Goal: Task Accomplishment & Management: Use online tool/utility

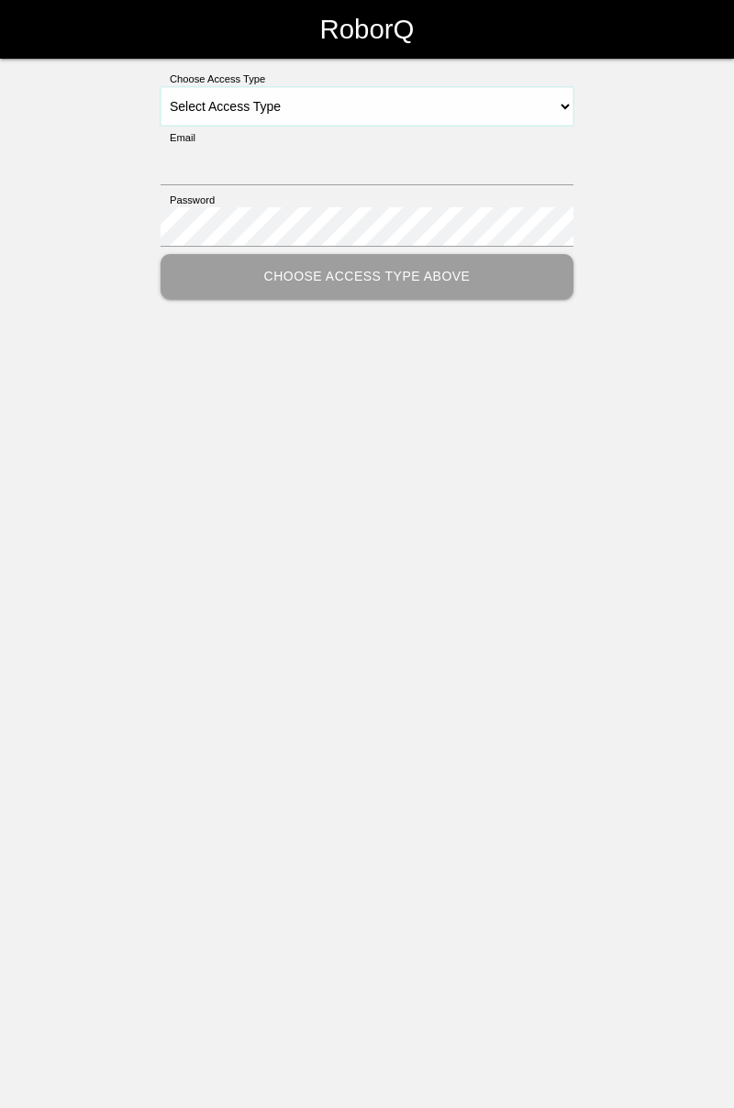
click at [565, 100] on select "Select Access Type Admin Customer Supervisor Worker" at bounding box center [367, 106] width 413 height 39
click at [564, 99] on select "Select Access Type Admin Customer Supervisor Worker" at bounding box center [367, 106] width 413 height 39
click at [558, 107] on select "Select Access Type Admin Customer Supervisor Worker" at bounding box center [367, 106] width 413 height 39
select select "Worker"
click at [161, 87] on select "Select Access Type Admin Customer Supervisor Worker" at bounding box center [367, 106] width 413 height 39
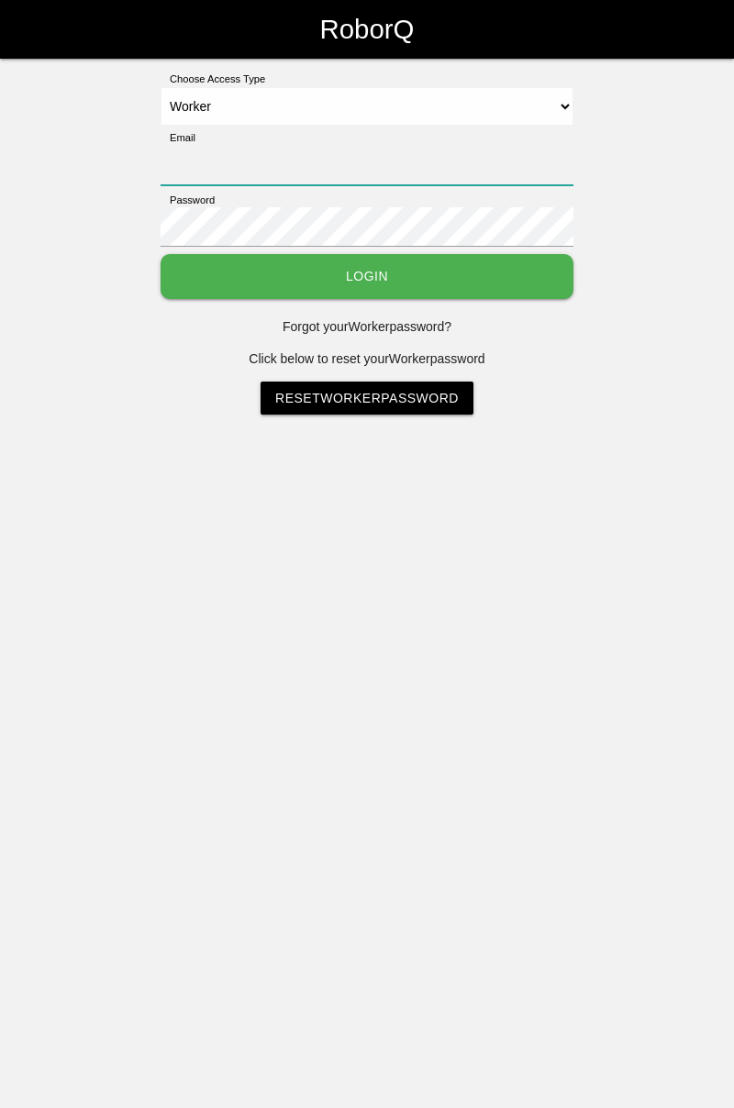
click at [435, 161] on input "Email" at bounding box center [367, 165] width 413 height 39
type input "[PERSON_NAME][EMAIL_ADDRESS][DOMAIN_NAME]"
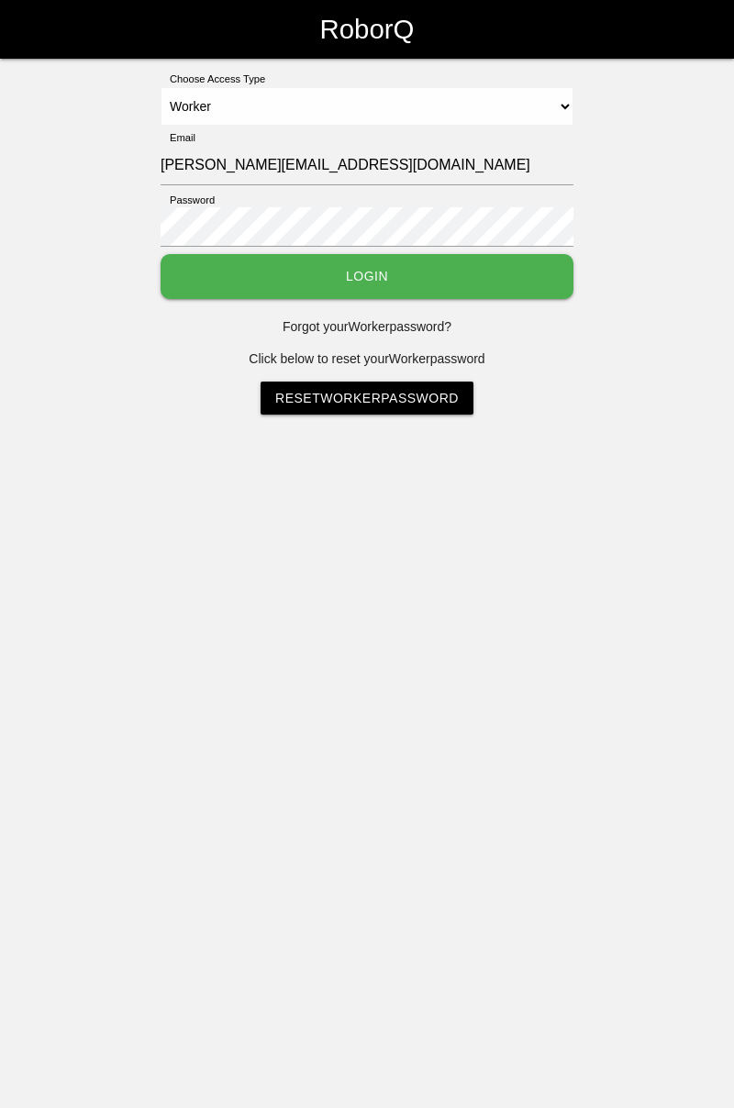
click at [161, 254] on button "Login" at bounding box center [367, 276] width 413 height 45
click at [413, 262] on html "RoborQ Choose Access Type Select Access Type Admin Customer Supervisor Worker E…" at bounding box center [367, 253] width 734 height 506
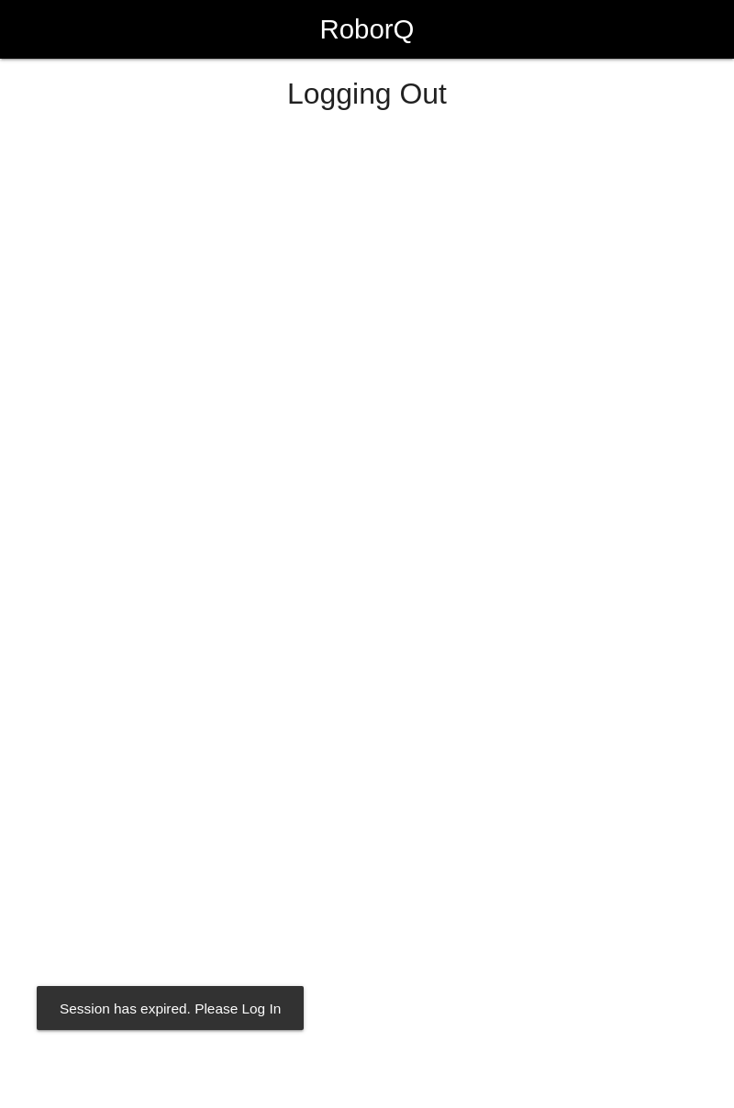
select select "Worker"
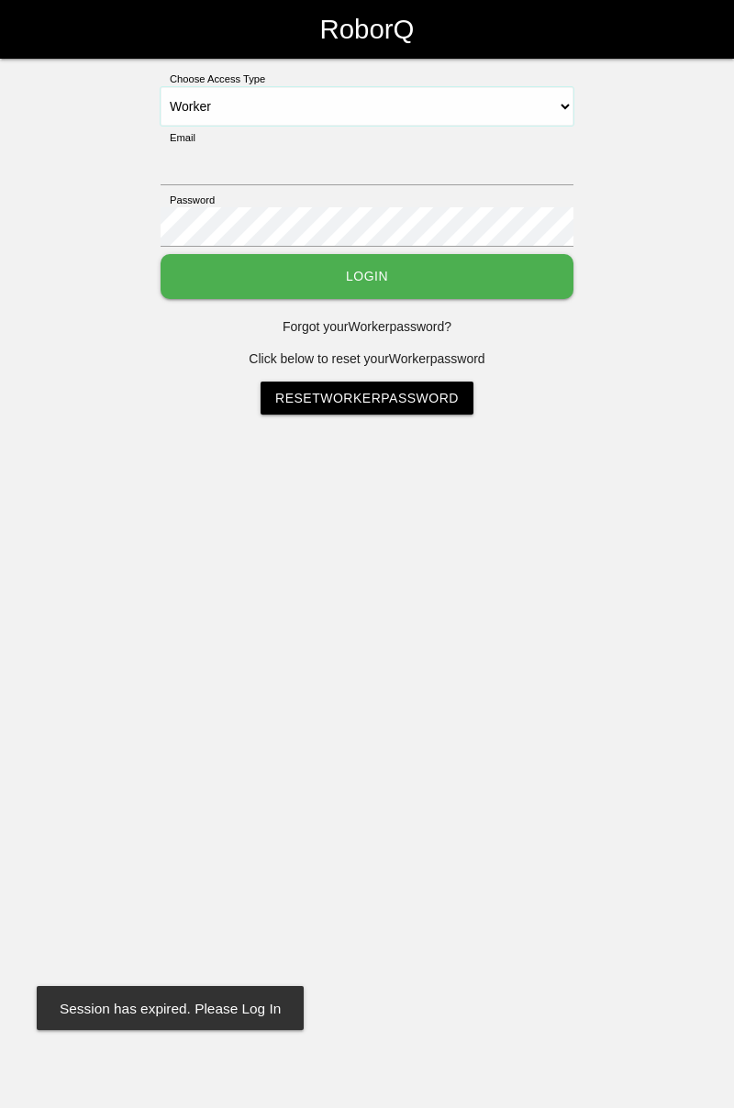
click at [565, 114] on select "Select Access Type Admin Customer Supervisor Worker" at bounding box center [367, 106] width 413 height 39
click at [241, 506] on html "RoborQ Choose Access Type Select Access Type Admin Customer Supervisor Worker E…" at bounding box center [367, 253] width 734 height 506
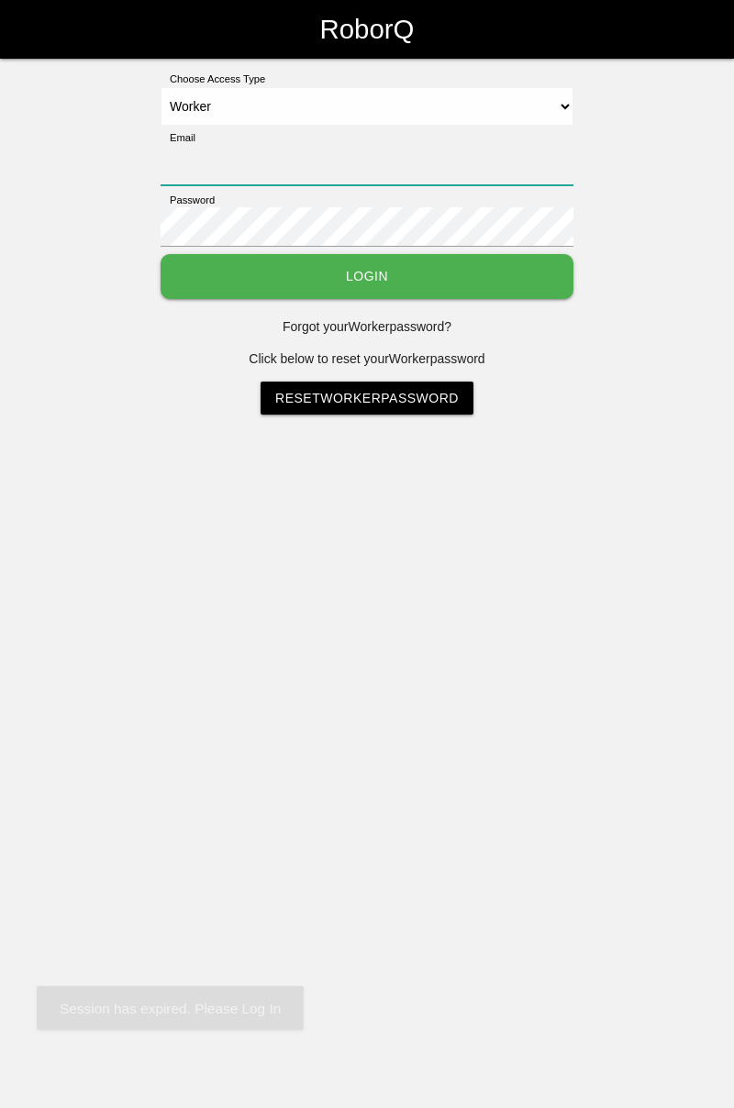
click at [382, 158] on input "Email" at bounding box center [367, 165] width 413 height 39
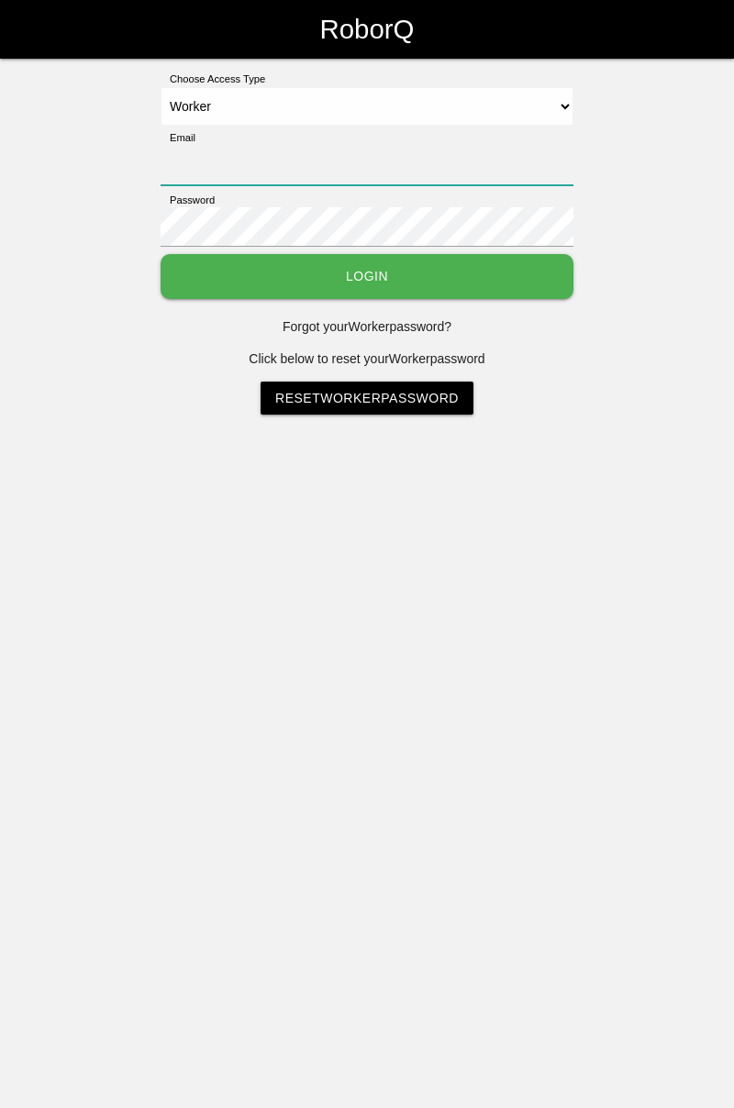
type input "[PERSON_NAME][EMAIL_ADDRESS][DOMAIN_NAME]"
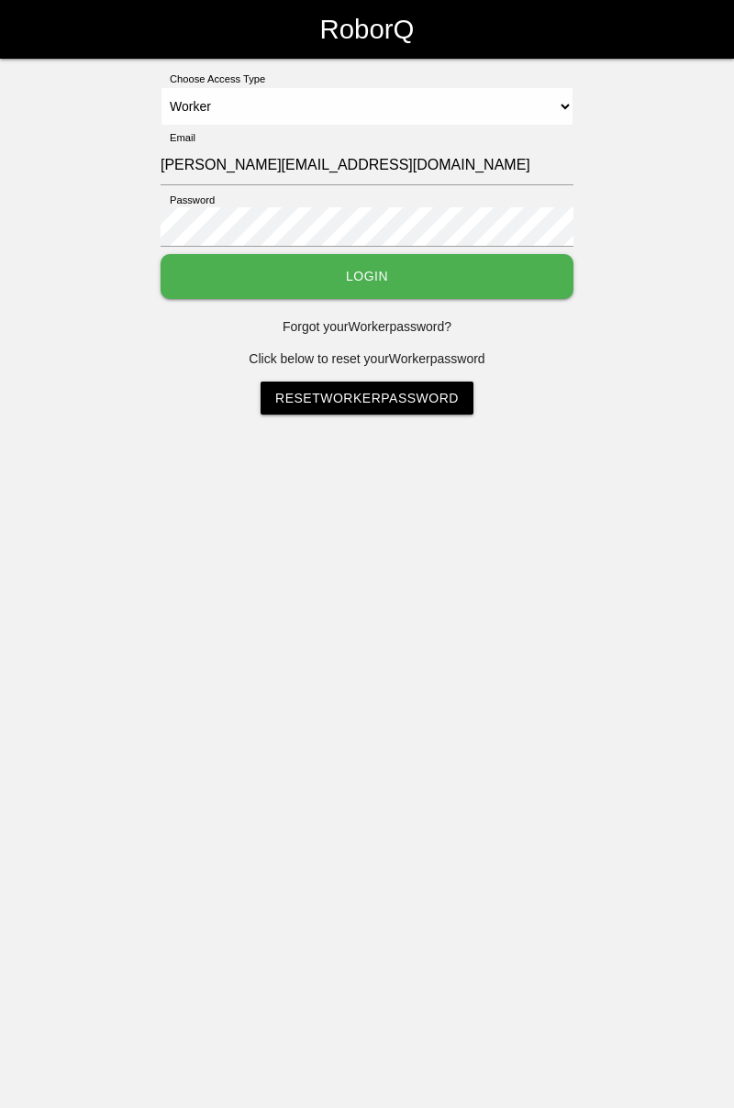
click at [161, 254] on button "Login" at bounding box center [367, 276] width 413 height 45
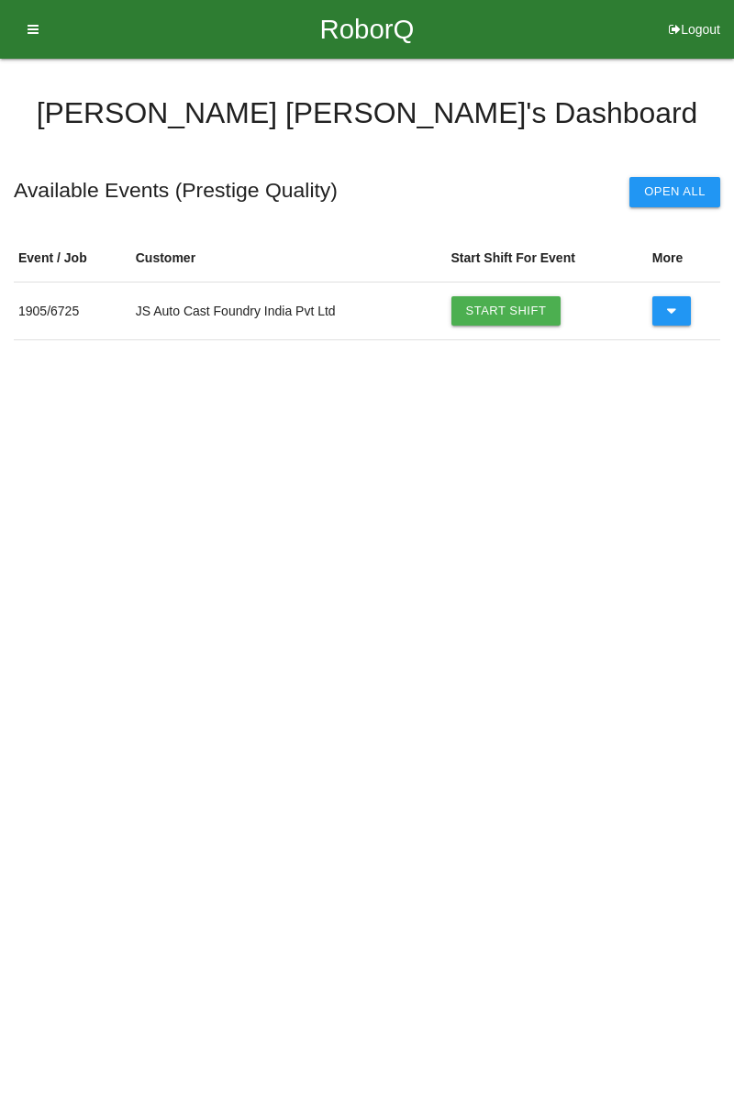
click at [519, 312] on link "Start Shift" at bounding box center [506, 310] width 110 height 29
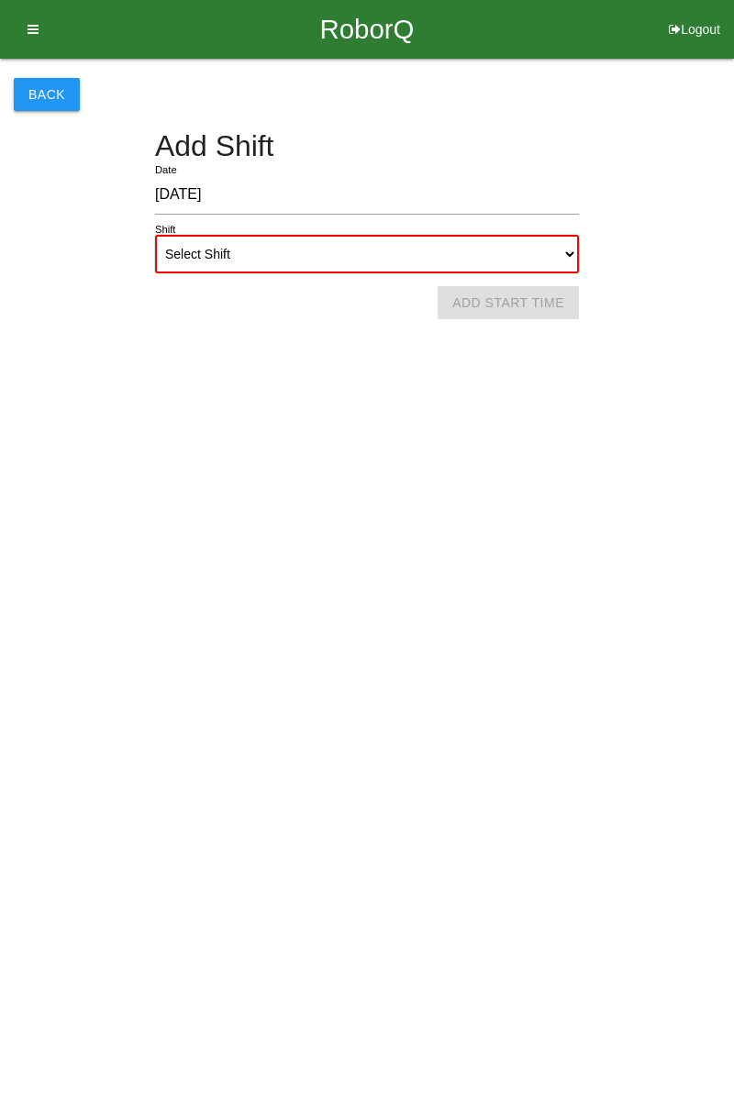
click at [569, 257] on select "Select Shift 1st Shift 2nd Shift 3rd Shift 4th Shift" at bounding box center [367, 254] width 424 height 39
select select "1"
click at [155, 235] on select "Select Shift 1st Shift 2nd Shift 3rd Shift 4th Shift" at bounding box center [367, 254] width 424 height 39
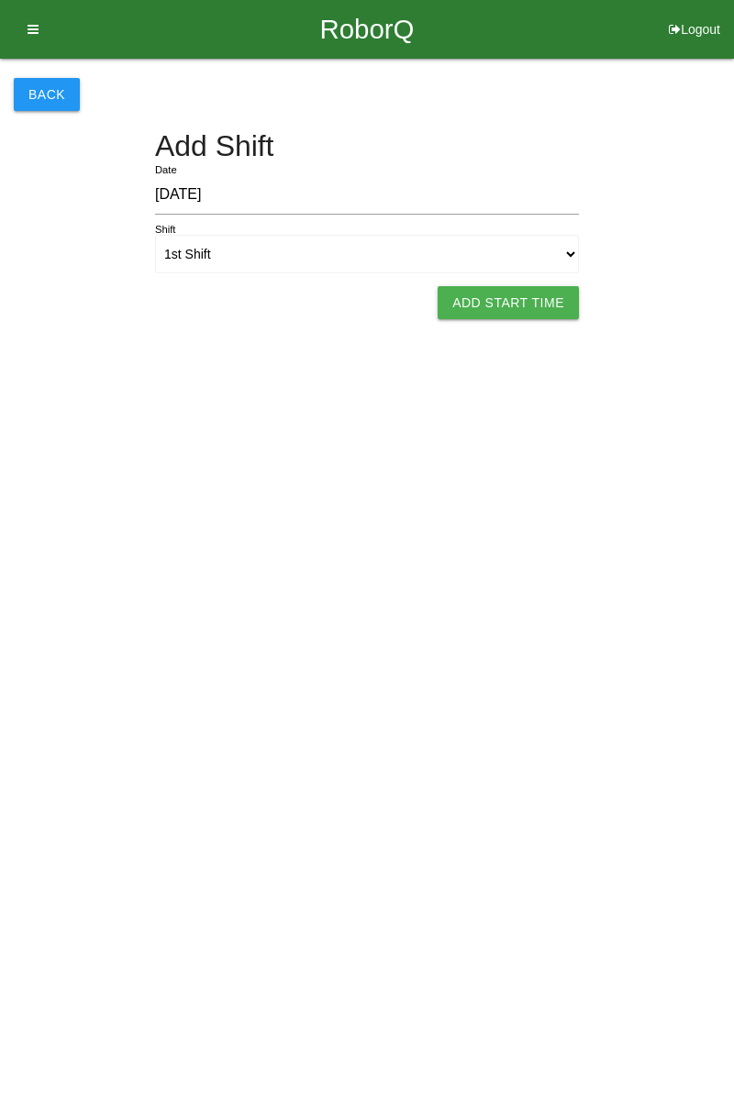
click at [561, 304] on button "Add Start Time" at bounding box center [507, 302] width 141 height 33
select select "7"
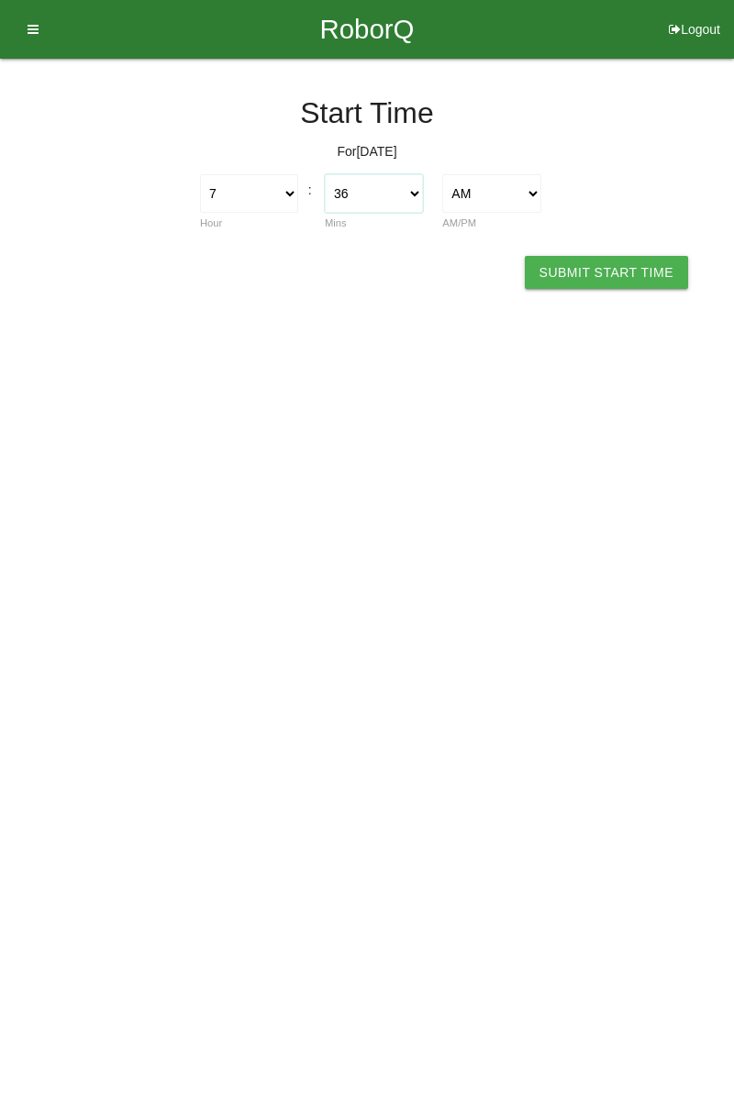
click at [416, 201] on select "00 01 02 03 04 05 06 07 08 09 10 11 12 13 14 15 16 17 18 19 20 21 22 23 24 25 2…" at bounding box center [374, 193] width 98 height 39
select select "0"
click at [325, 174] on select "00 01 02 03 04 05 06 07 08 09 10 11 12 13 14 15 16 17 18 19 20 21 22 23 24 25 2…" at bounding box center [374, 193] width 98 height 39
click at [620, 268] on button "Submit Start Time" at bounding box center [606, 272] width 163 height 33
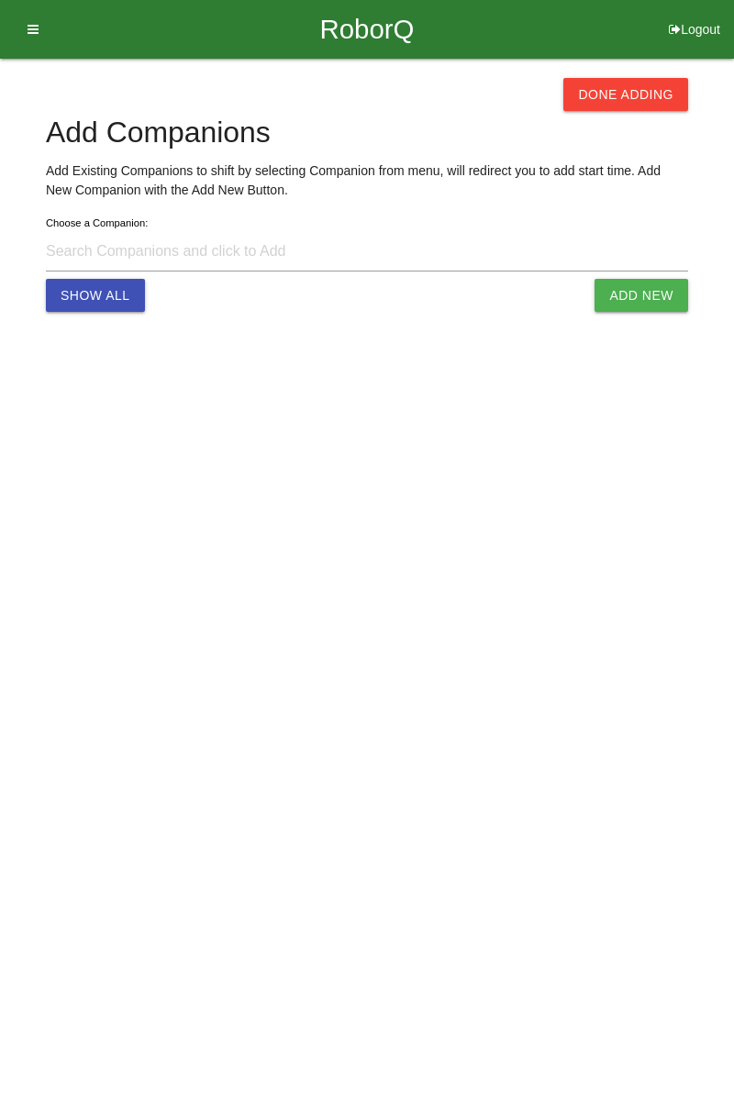
click at [659, 95] on button "Done Adding" at bounding box center [625, 94] width 125 height 33
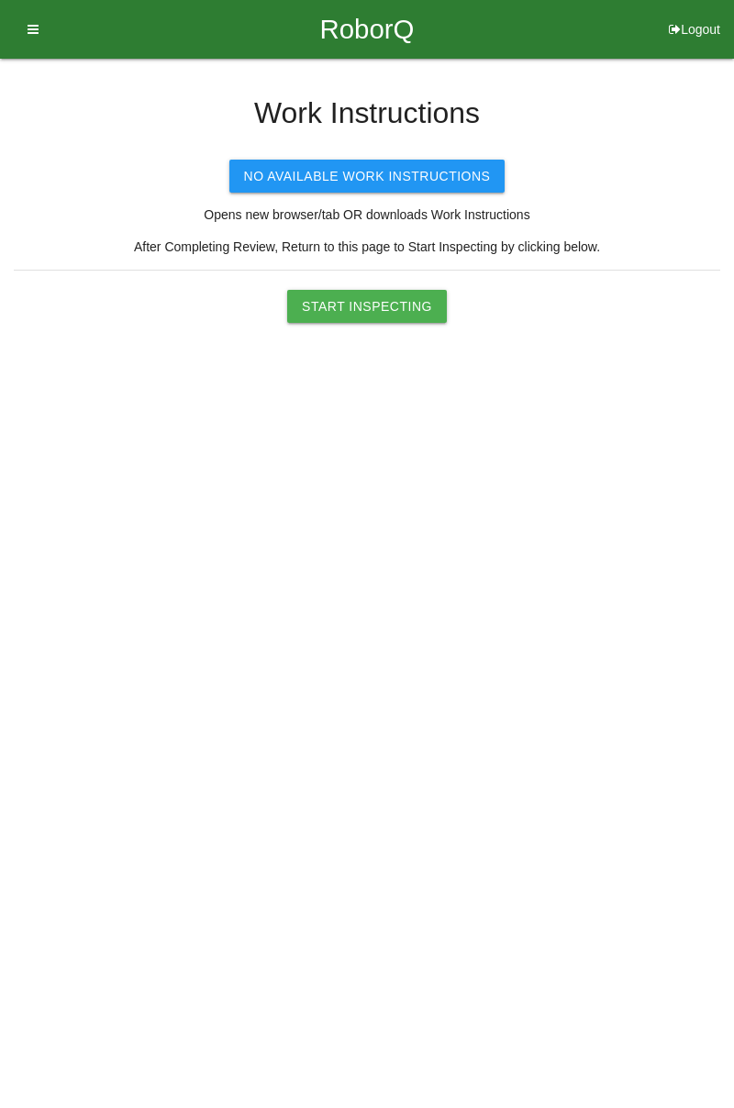
click at [402, 301] on button "Start Inspecting" at bounding box center [367, 306] width 160 height 33
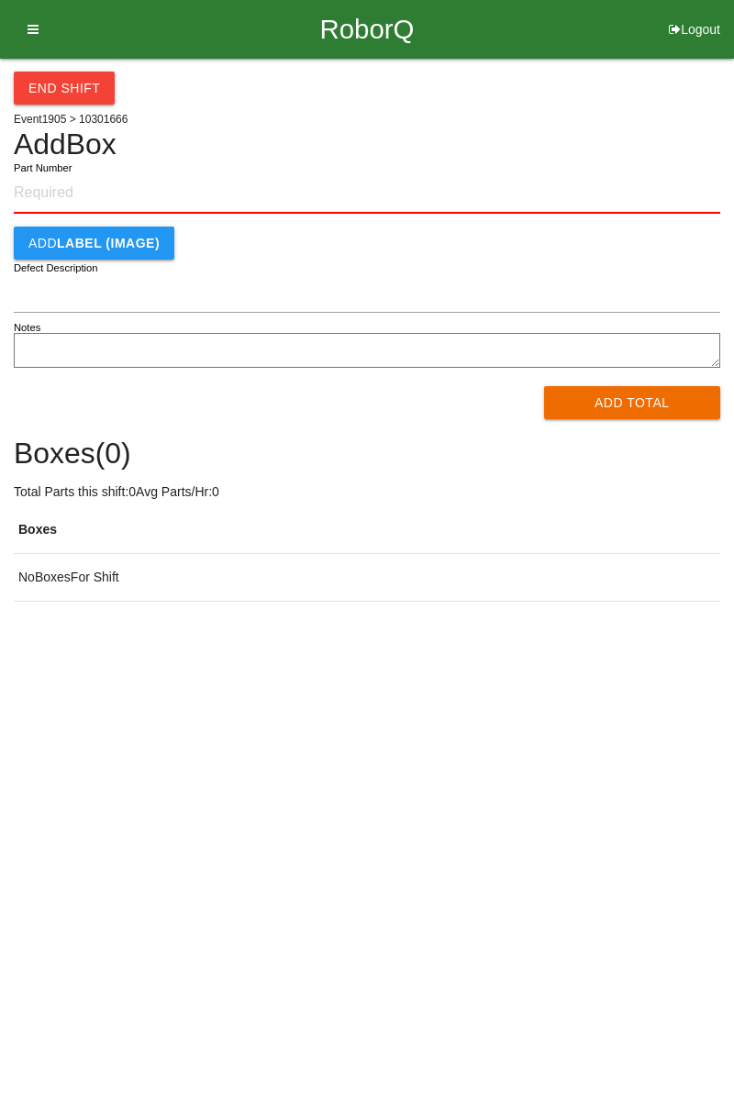
click at [106, 187] on input "Part Number" at bounding box center [367, 193] width 706 height 40
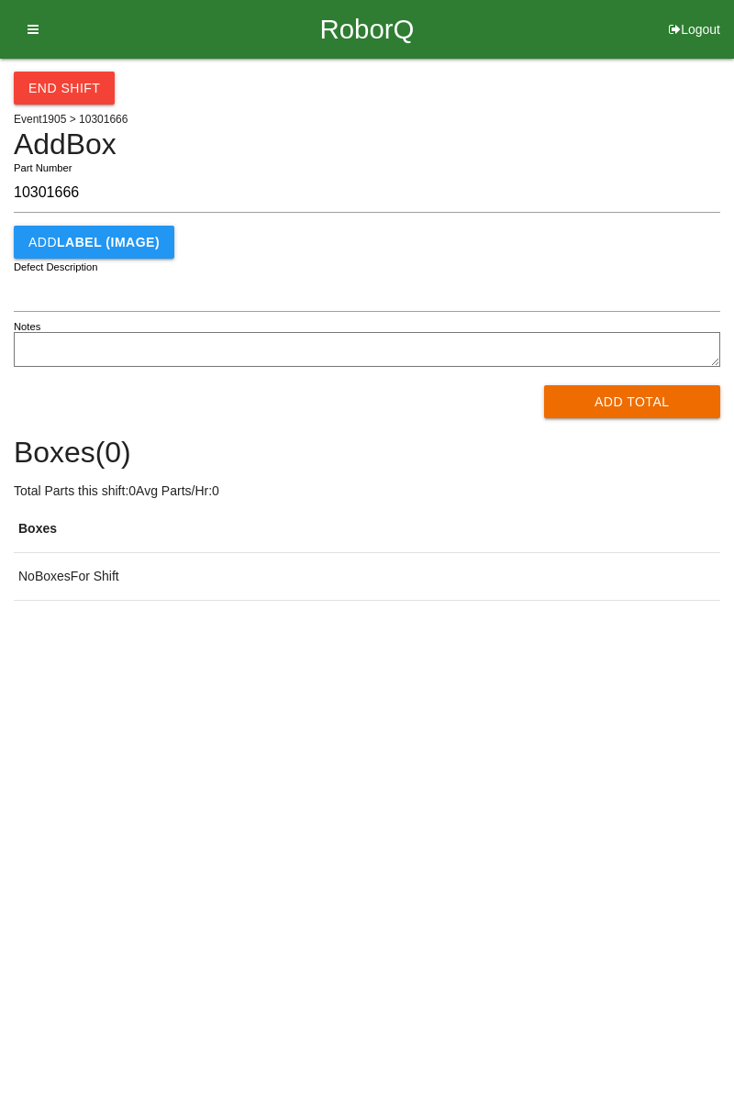
type input "10301666"
click at [640, 393] on button "Add Total" at bounding box center [632, 401] width 177 height 33
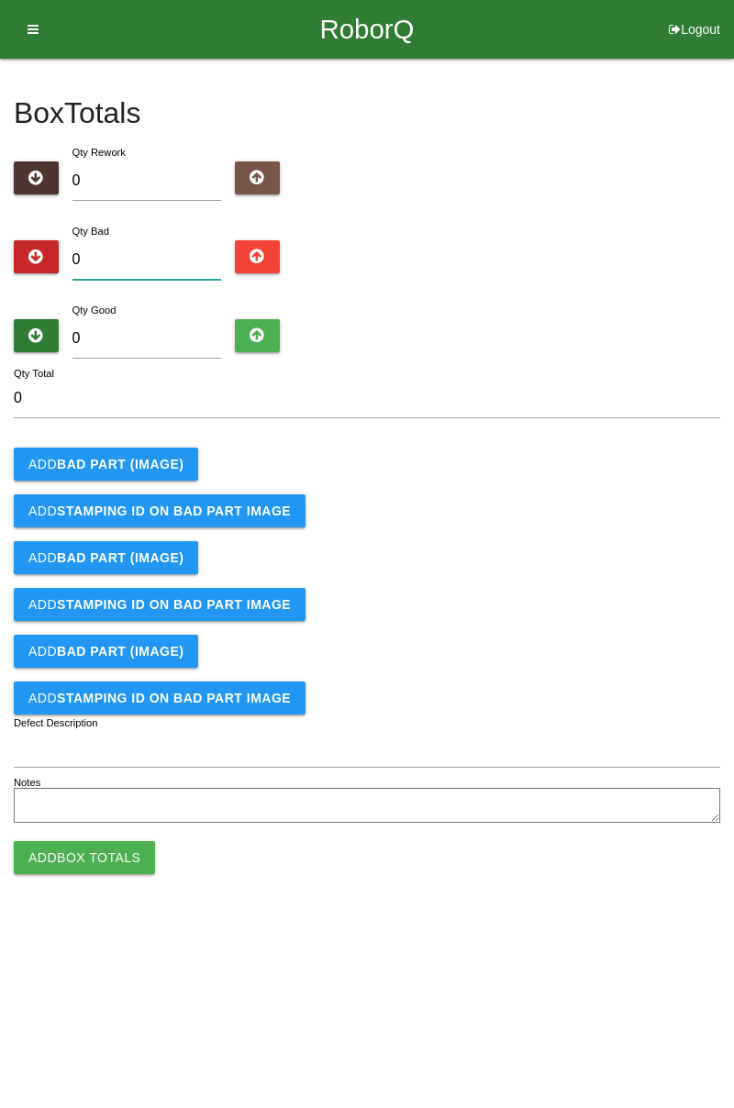
click at [178, 255] on input "0" at bounding box center [146, 259] width 149 height 39
type input "5"
click at [175, 462] on b "BAD PART (IMAGE)" at bounding box center [120, 464] width 127 height 15
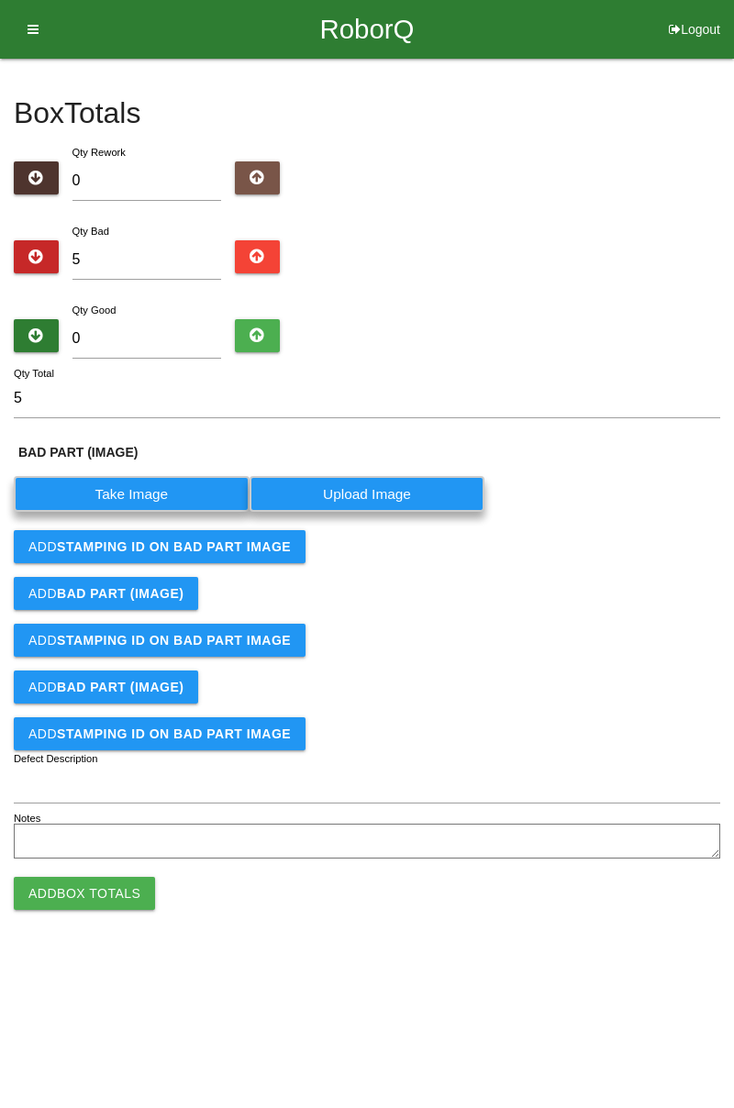
click at [151, 494] on label "Take Image" at bounding box center [132, 494] width 236 height 36
click at [0, 0] on \(IMAGE\) "Take Image" at bounding box center [0, 0] width 0 height 0
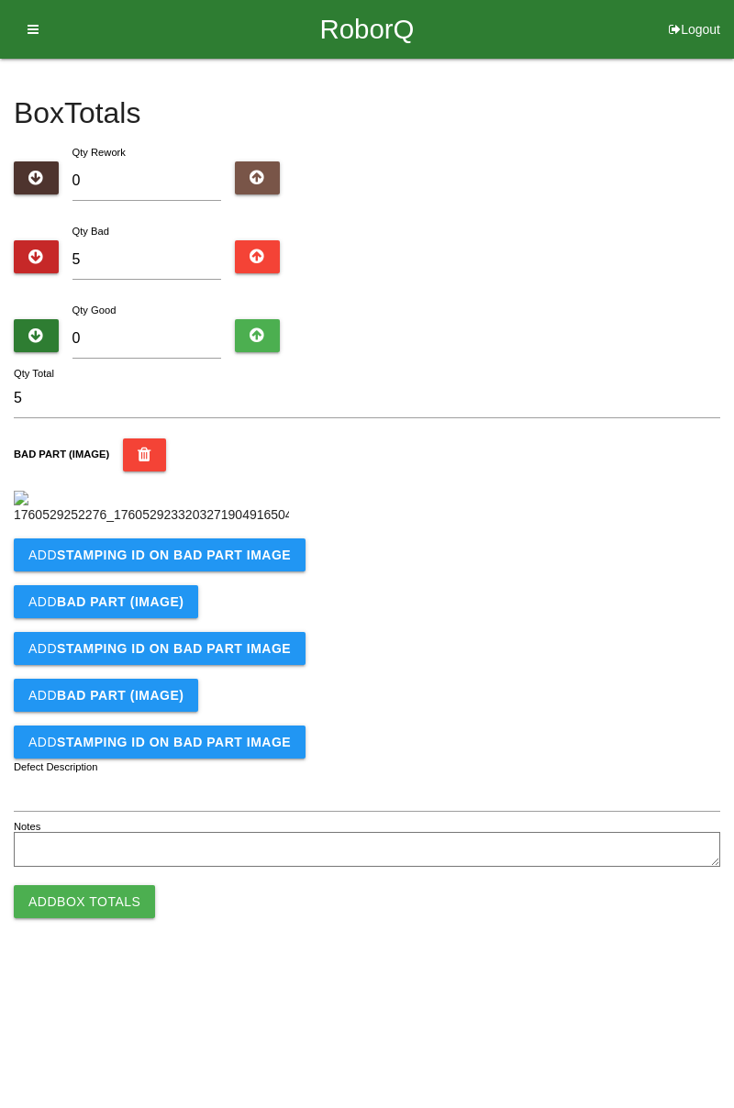
scroll to position [103, 0]
click at [261, 571] on button "Add STAMPING ID on BAD PART Image" at bounding box center [160, 554] width 292 height 33
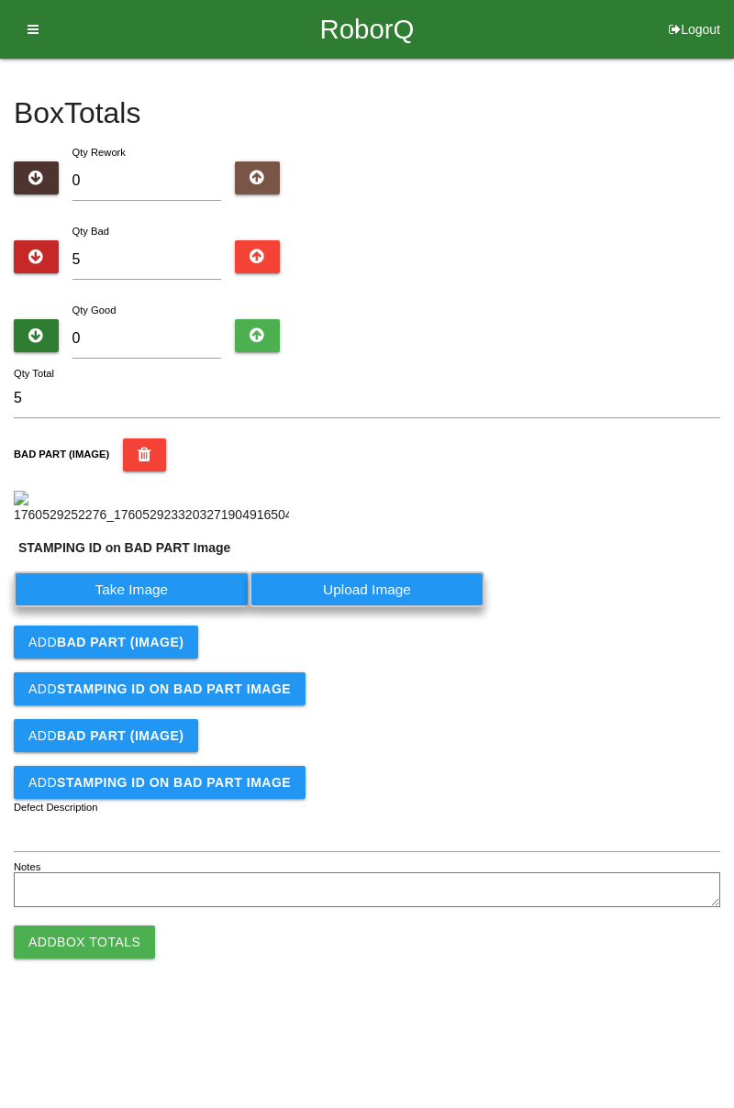
click at [151, 607] on label "Take Image" at bounding box center [132, 589] width 236 height 36
click at [0, 0] on PART "Take Image" at bounding box center [0, 0] width 0 height 0
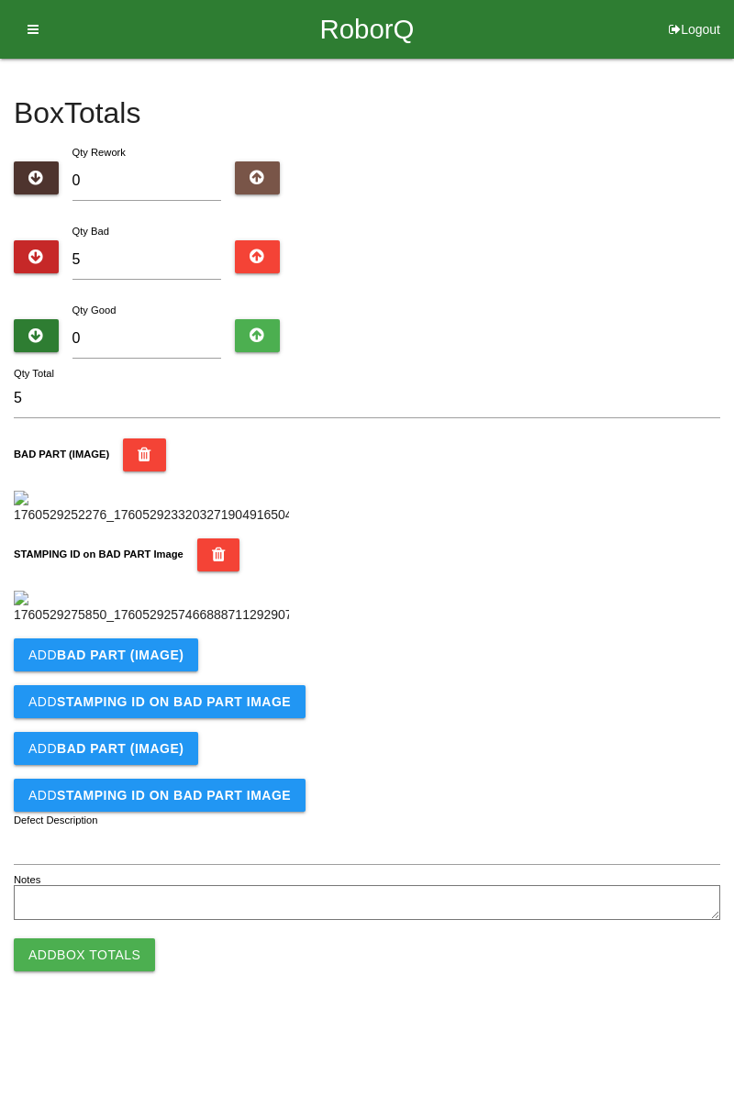
scroll to position [404, 0]
click at [182, 671] on button "Add BAD PART (IMAGE)" at bounding box center [106, 654] width 184 height 33
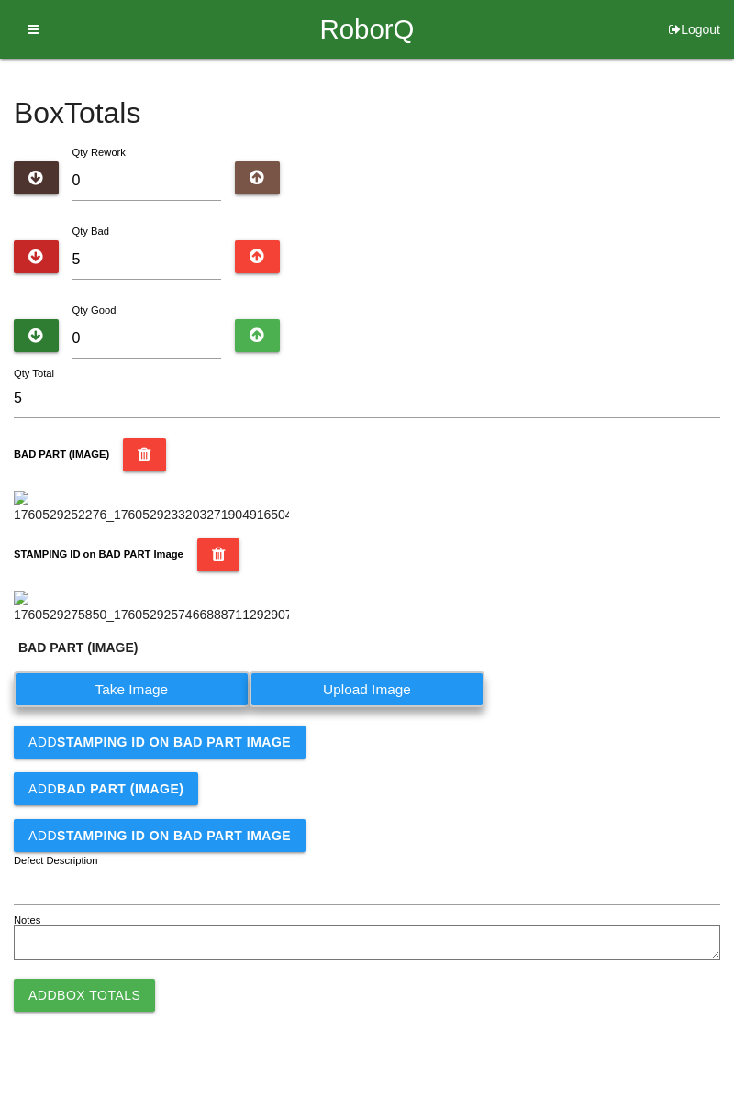
click at [153, 707] on label "Take Image" at bounding box center [132, 689] width 236 height 36
click at [0, 0] on \(IMAGE\) "Take Image" at bounding box center [0, 0] width 0 height 0
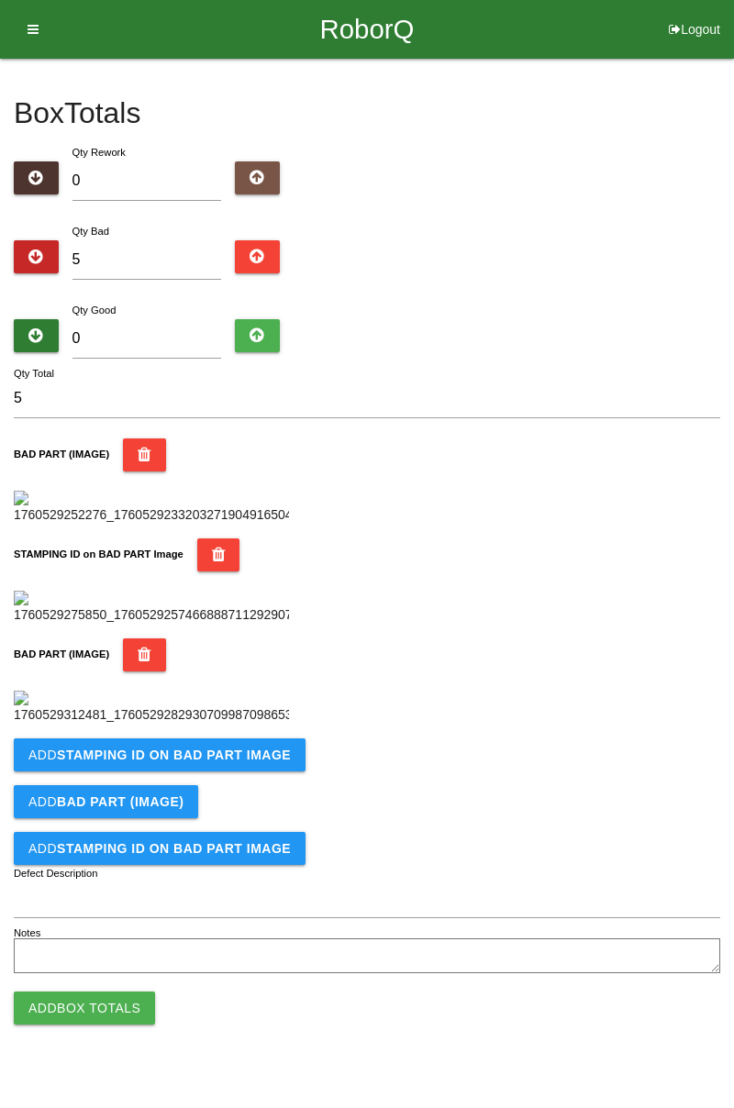
scroll to position [704, 0]
click at [278, 762] on b "STAMPING ID on BAD PART Image" at bounding box center [174, 754] width 234 height 15
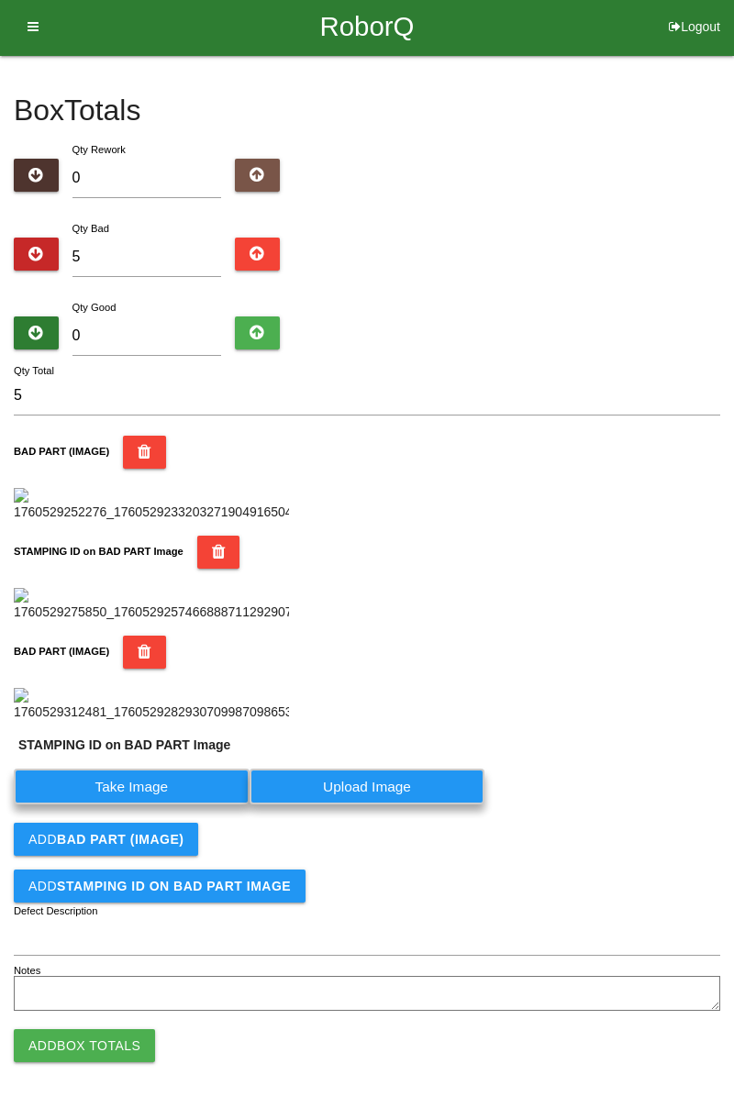
click at [165, 804] on label "Take Image" at bounding box center [132, 787] width 236 height 36
click at [0, 0] on PART "Take Image" at bounding box center [0, 0] width 0 height 0
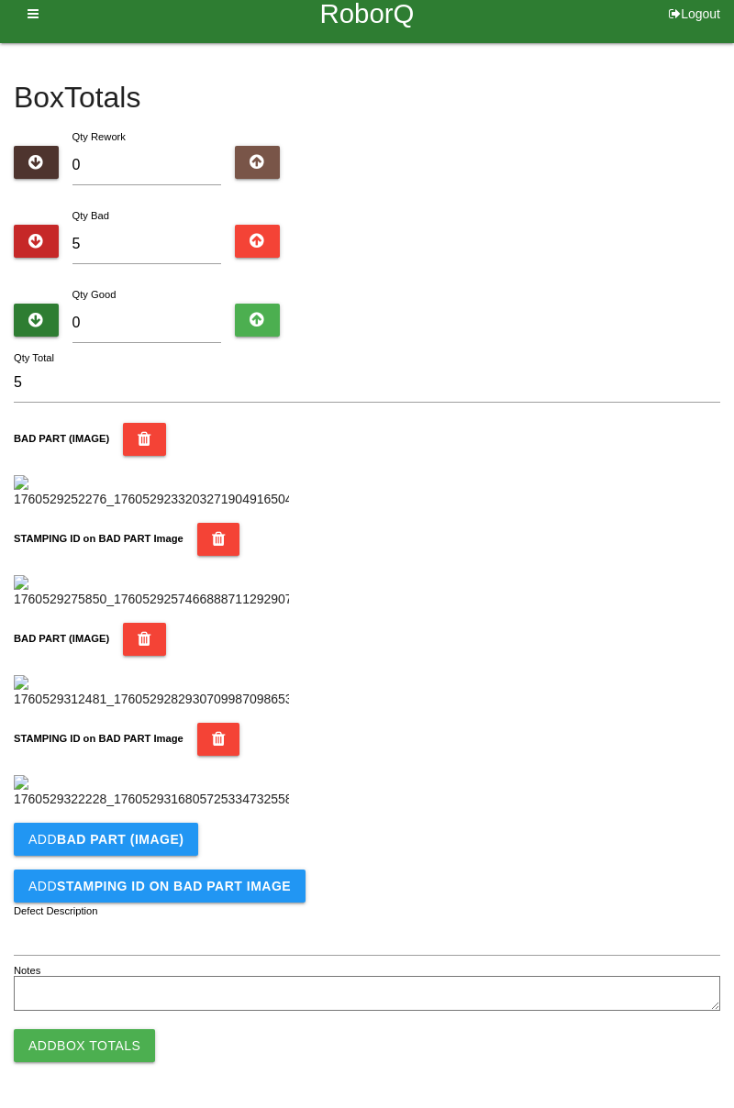
scroll to position [1005, 0]
click at [140, 835] on b "BAD PART (IMAGE)" at bounding box center [120, 839] width 127 height 15
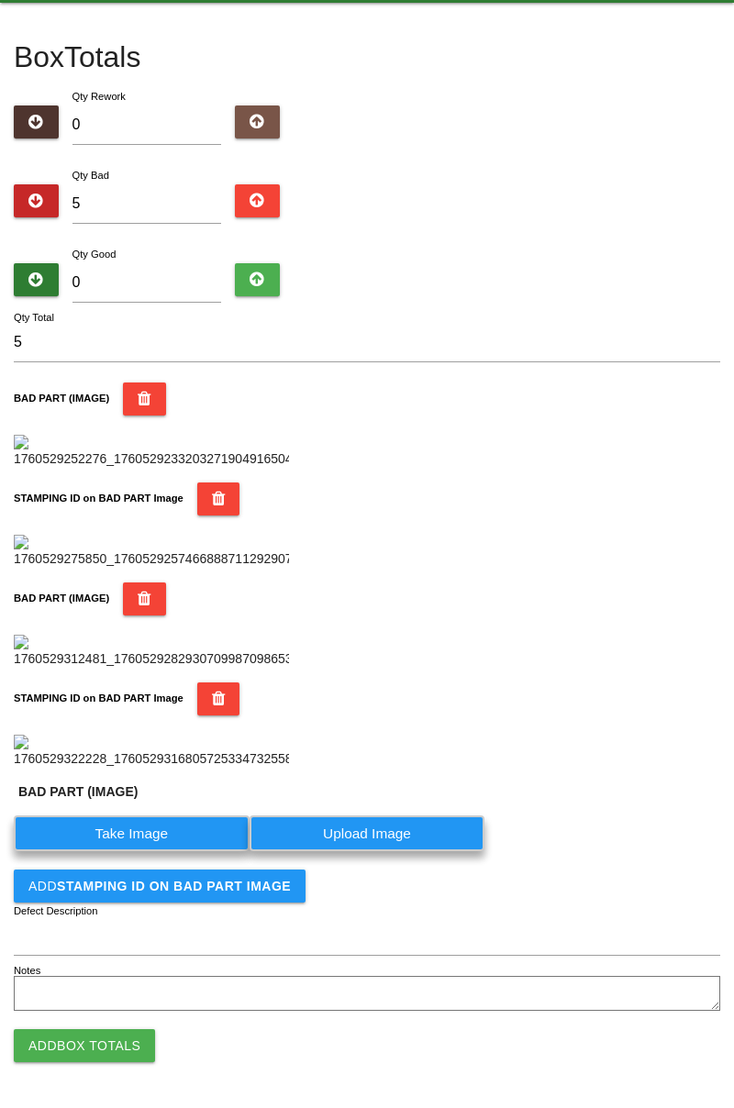
click at [140, 851] on label "Take Image" at bounding box center [132, 833] width 236 height 36
click at [0, 0] on \(IMAGE\) "Take Image" at bounding box center [0, 0] width 0 height 0
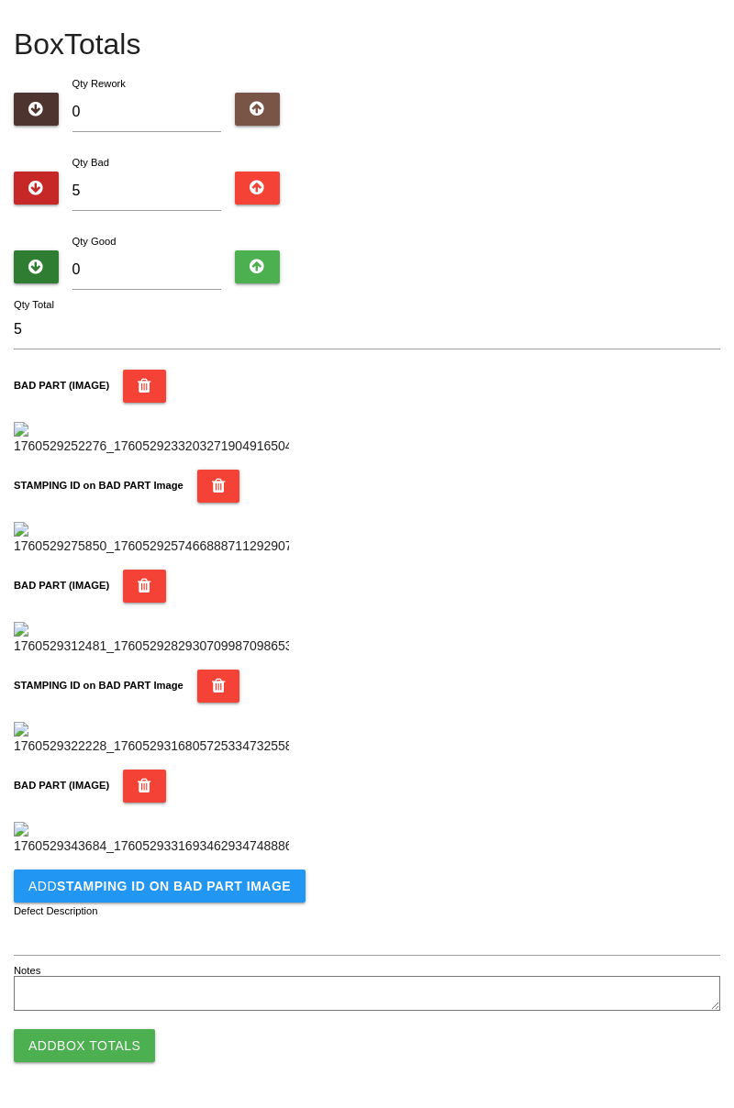
scroll to position [1306, 0]
click at [238, 891] on b "STAMPING ID on BAD PART Image" at bounding box center [174, 886] width 234 height 15
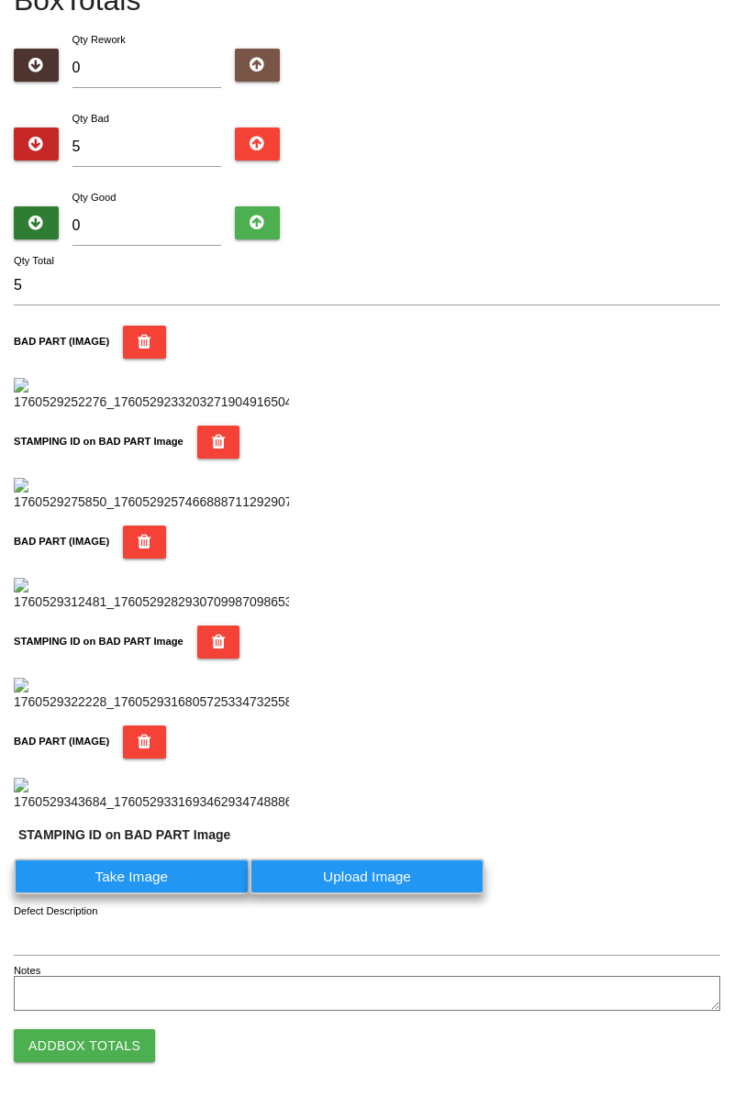
click at [172, 894] on label "Take Image" at bounding box center [132, 876] width 236 height 36
click at [0, 0] on PART "Take Image" at bounding box center [0, 0] width 0 height 0
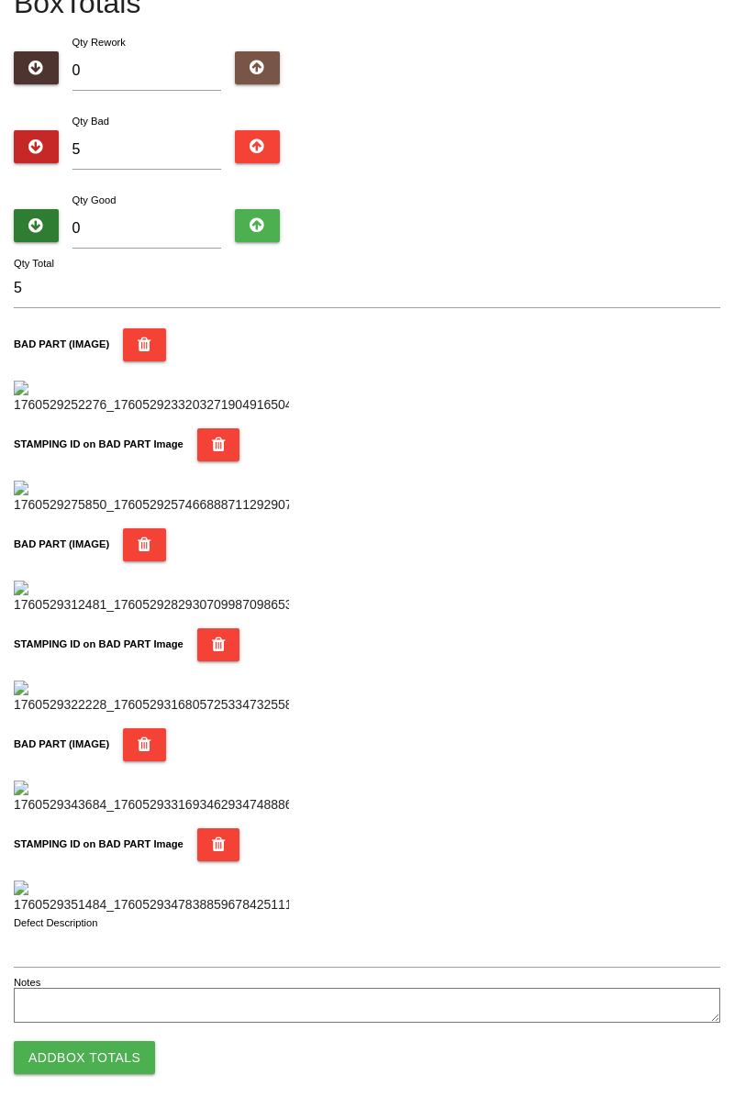
scroll to position [0, 0]
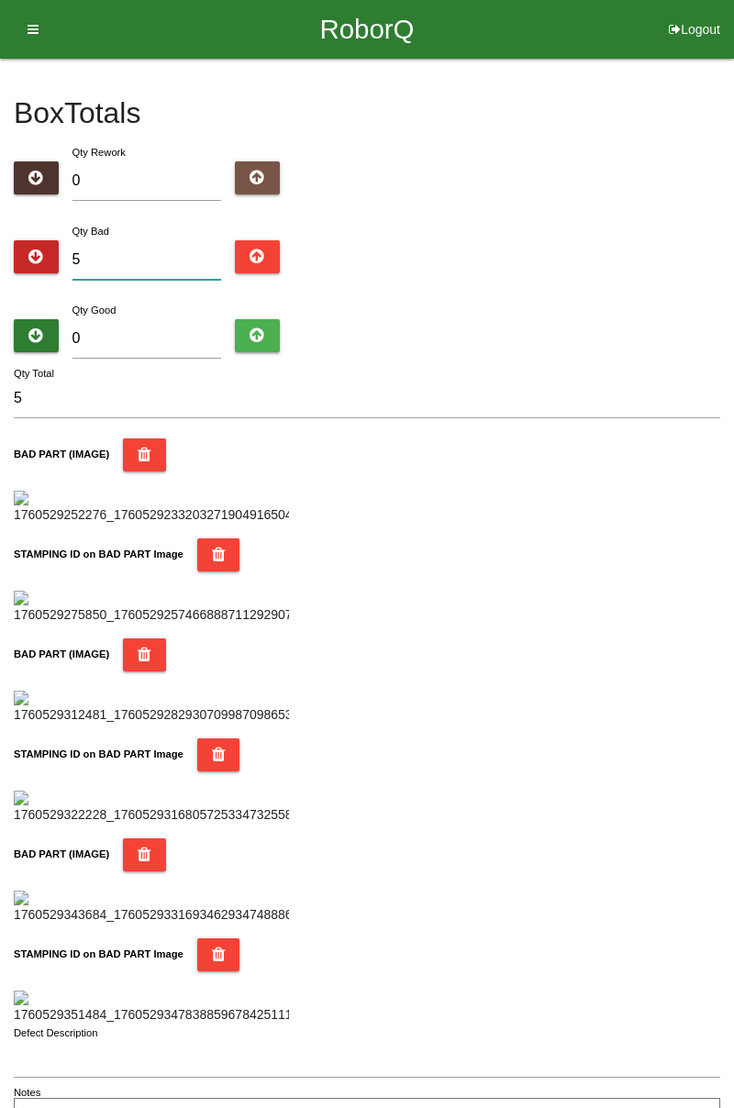
click at [167, 253] on input "5" at bounding box center [146, 259] width 149 height 39
type input "0"
type input "8"
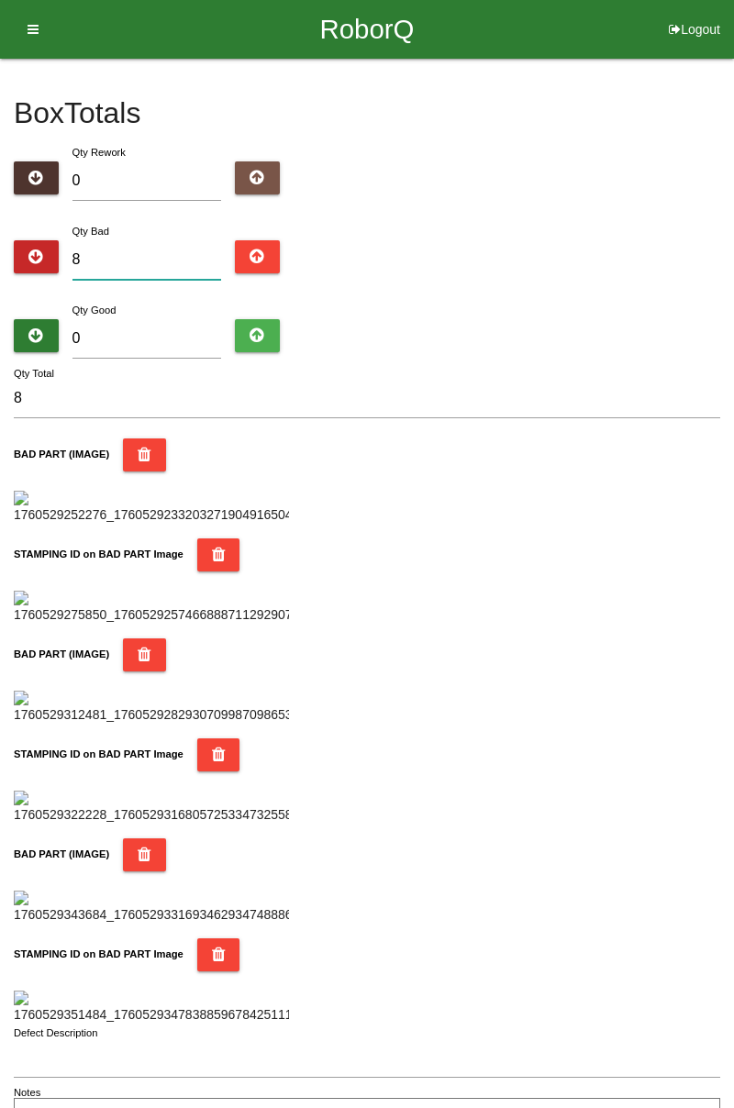
type input "8"
click at [144, 336] on input "0" at bounding box center [146, 338] width 149 height 39
type input "7"
type input "15"
type input "76"
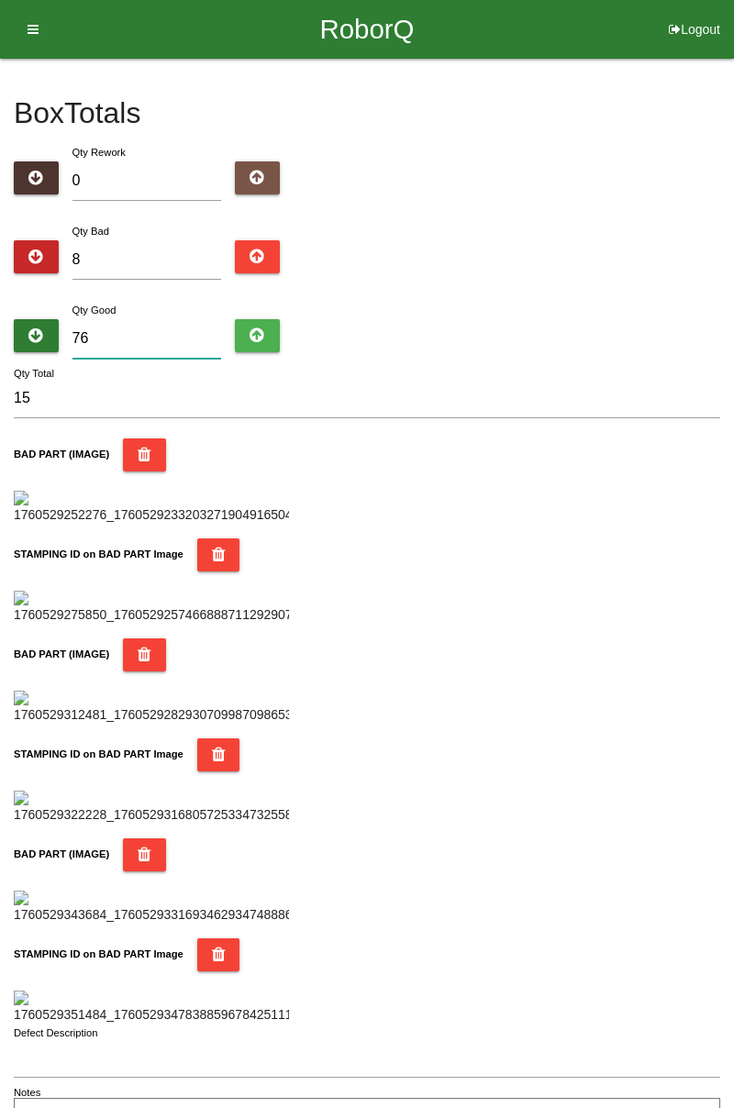
type input "84"
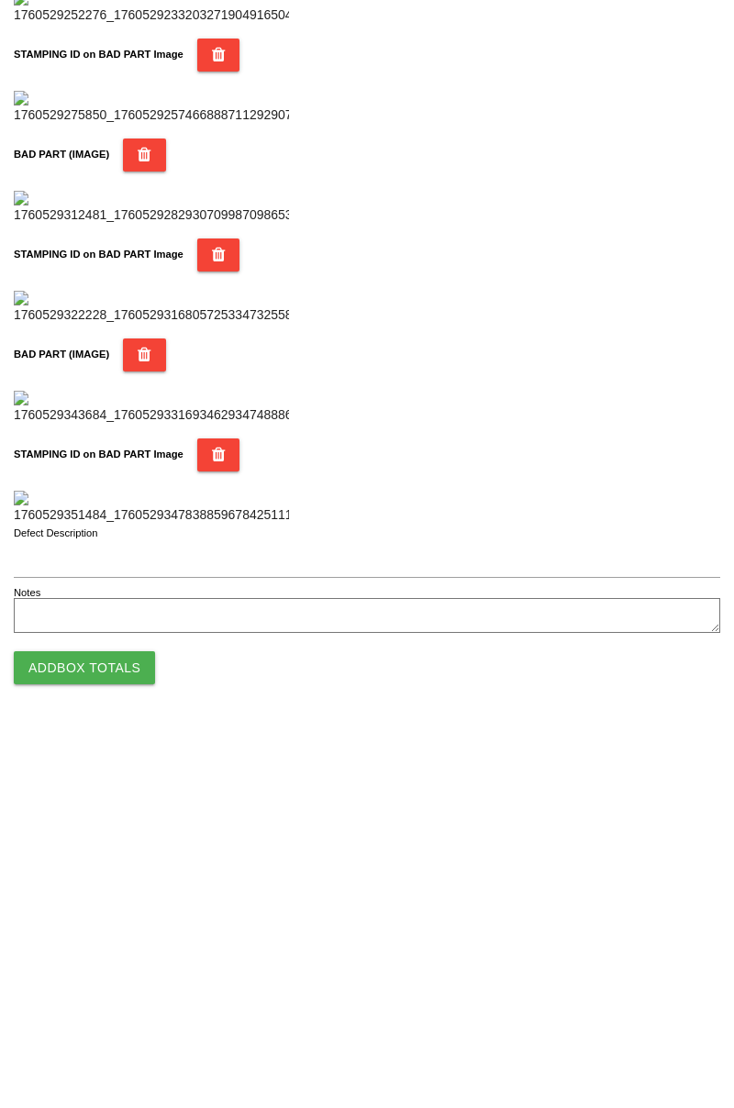
scroll to position [1607, 0]
type input "76"
click at [104, 1058] on button "Add Box Totals" at bounding box center [84, 1045] width 141 height 33
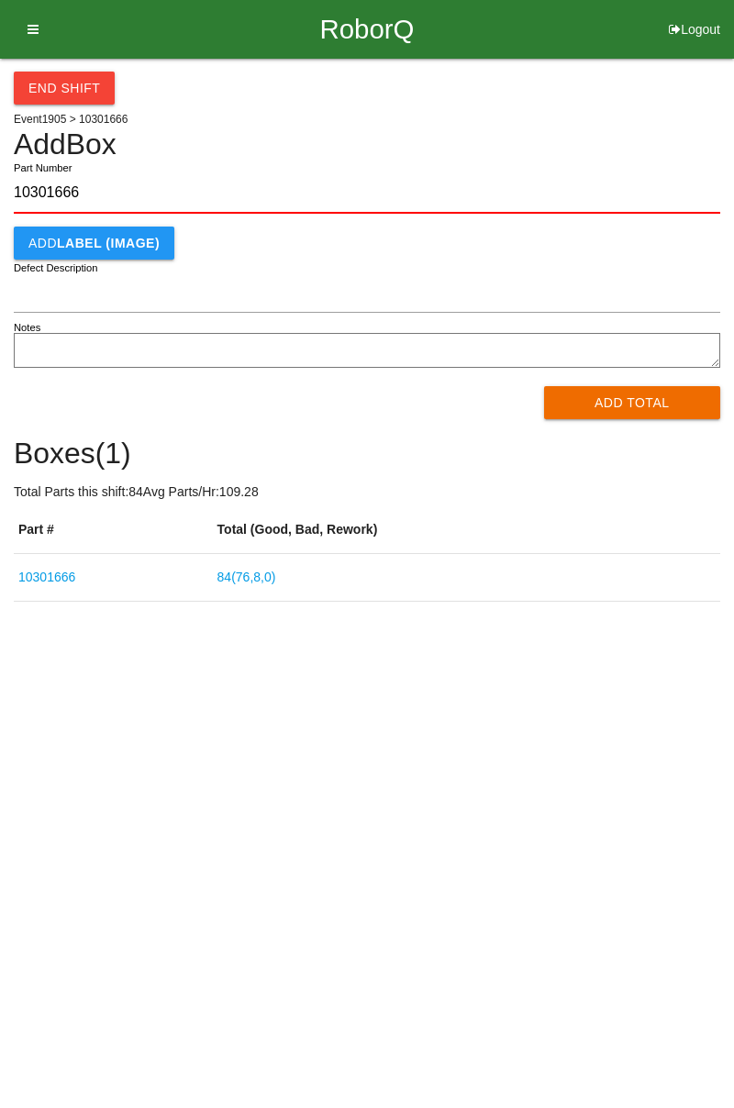
type input "10301666"
click at [627, 398] on button "Add Total" at bounding box center [632, 402] width 177 height 33
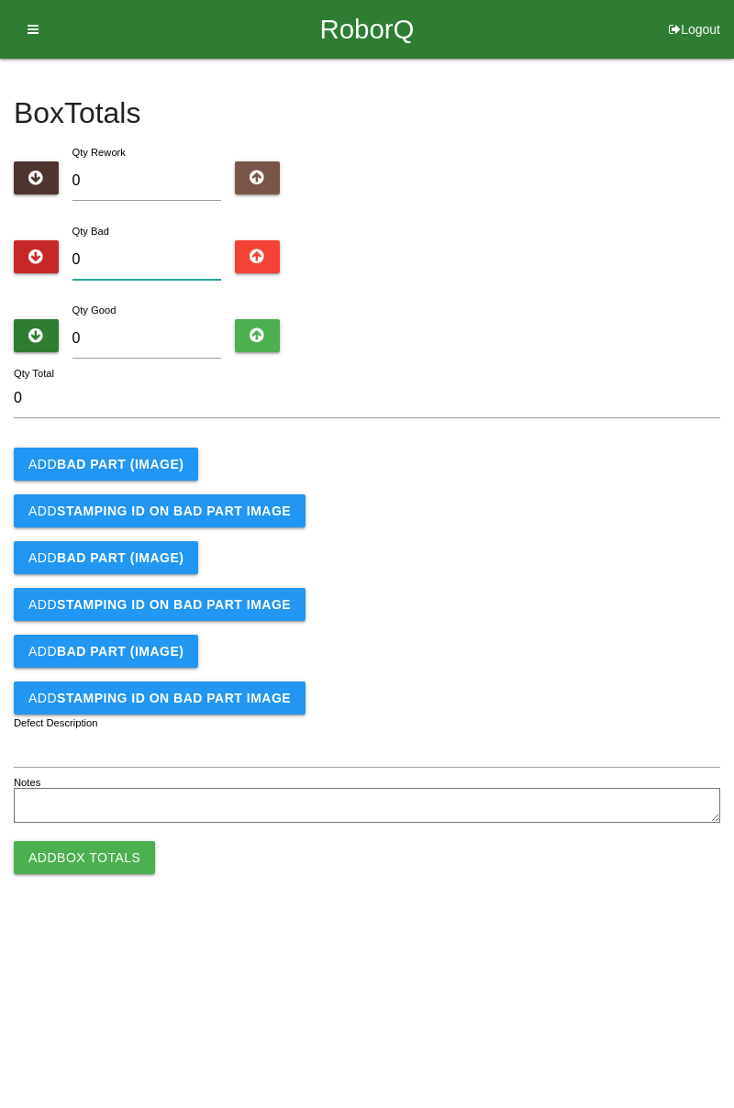
click at [166, 252] on input "0" at bounding box center [146, 259] width 149 height 39
type input "3"
click at [167, 457] on b "BAD PART (IMAGE)" at bounding box center [120, 464] width 127 height 15
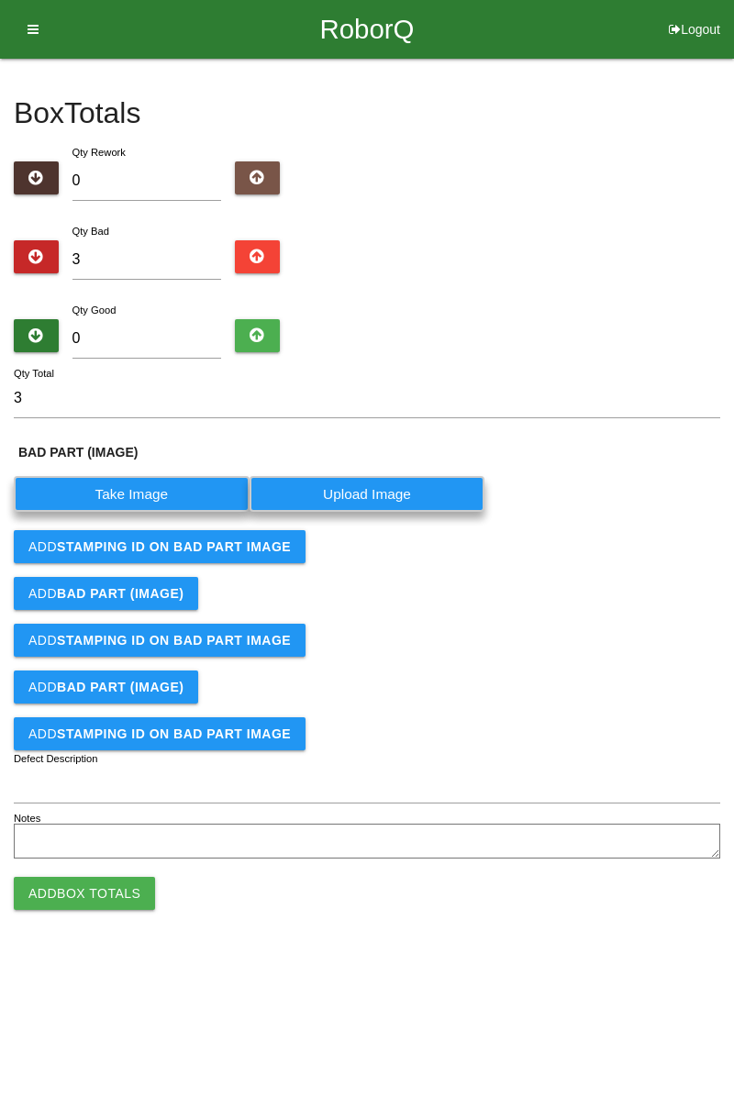
click at [159, 493] on label "Take Image" at bounding box center [132, 494] width 236 height 36
click at [0, 0] on \(IMAGE\) "Take Image" at bounding box center [0, 0] width 0 height 0
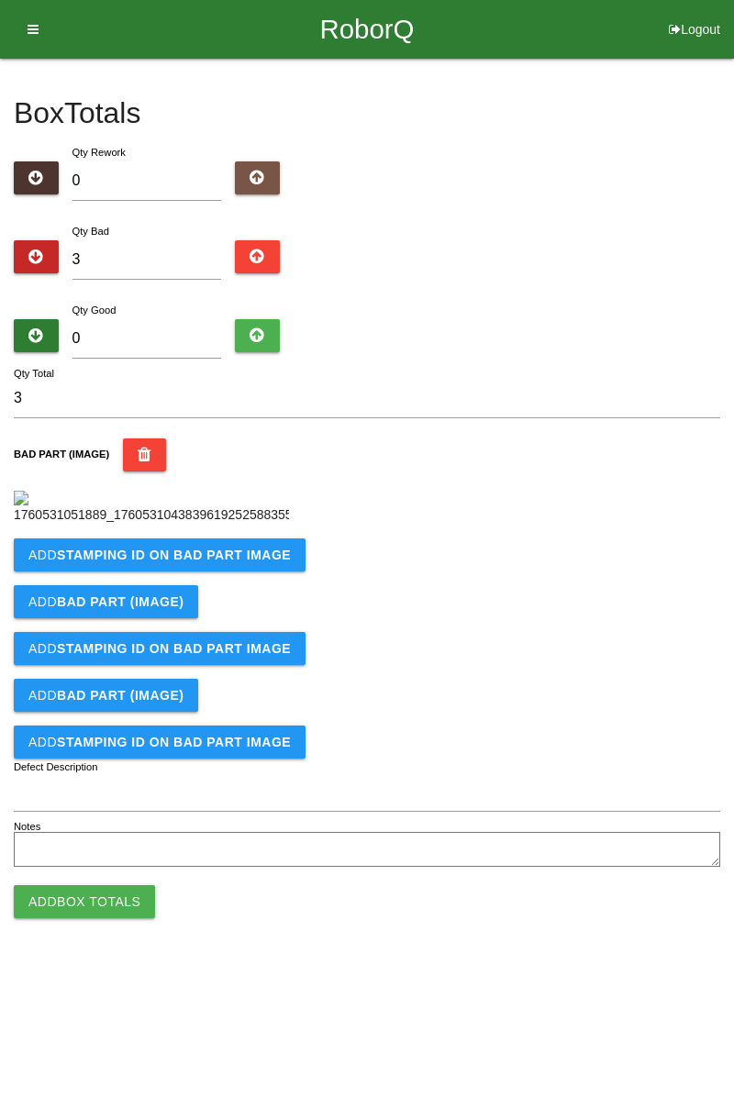
click at [229, 562] on b "STAMPING ID on BAD PART Image" at bounding box center [174, 555] width 234 height 15
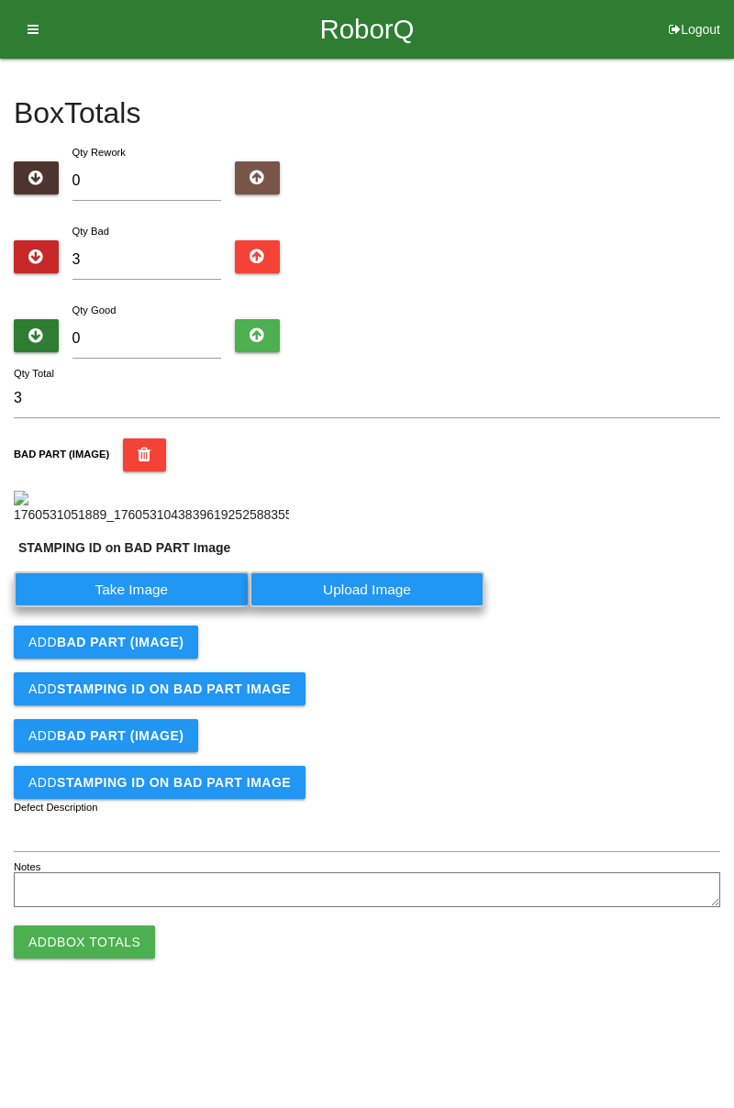
click at [147, 607] on label "Take Image" at bounding box center [132, 589] width 236 height 36
click at [0, 0] on PART "Take Image" at bounding box center [0, 0] width 0 height 0
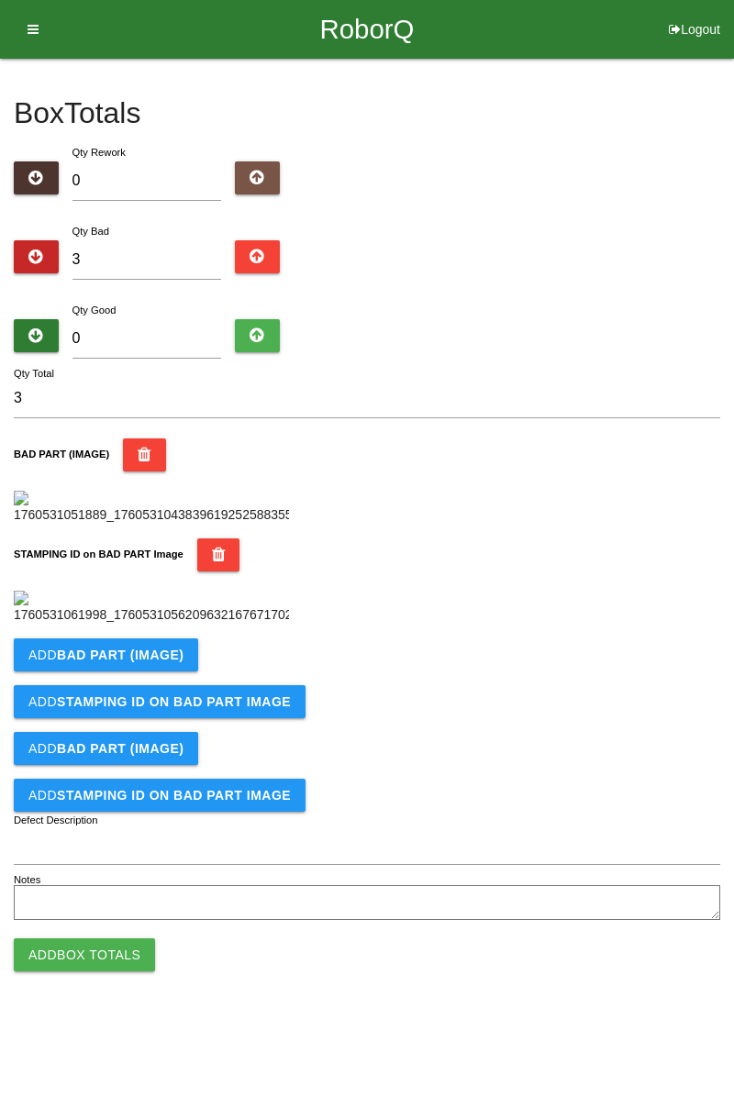
scroll to position [404, 0]
click at [168, 662] on b "BAD PART (IMAGE)" at bounding box center [120, 655] width 127 height 15
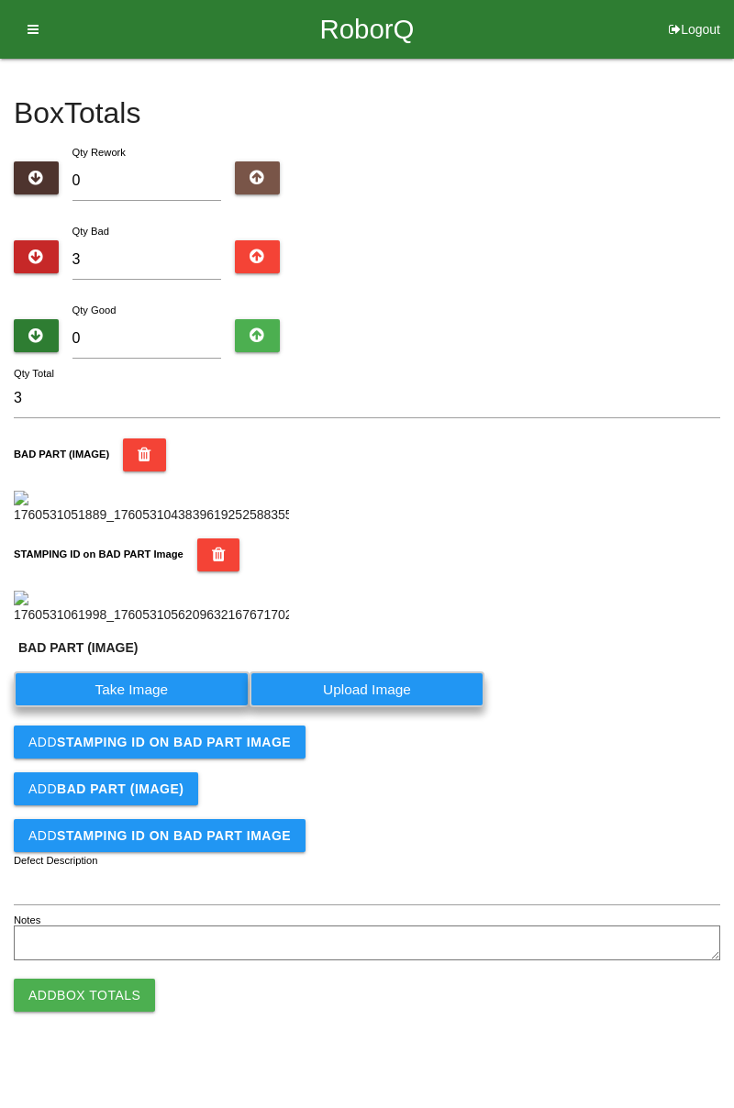
click at [170, 707] on label "Take Image" at bounding box center [132, 689] width 236 height 36
click at [0, 0] on \(IMAGE\) "Take Image" at bounding box center [0, 0] width 0 height 0
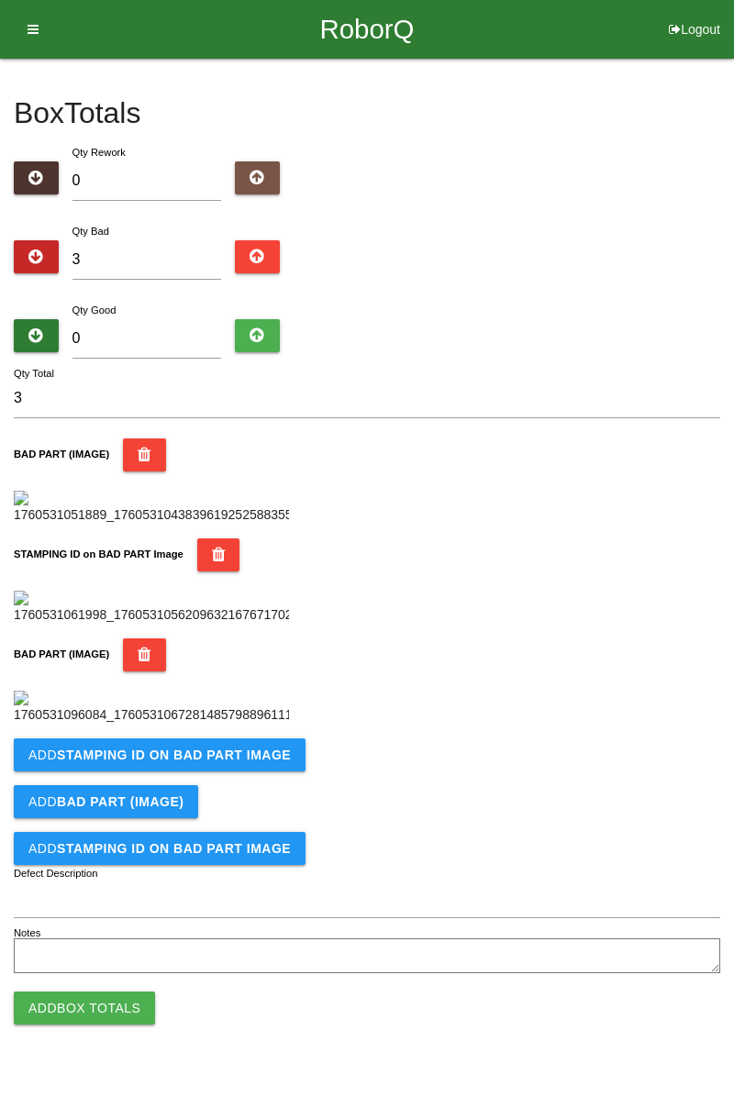
scroll to position [704, 0]
click at [255, 762] on b "STAMPING ID on BAD PART Image" at bounding box center [174, 754] width 234 height 15
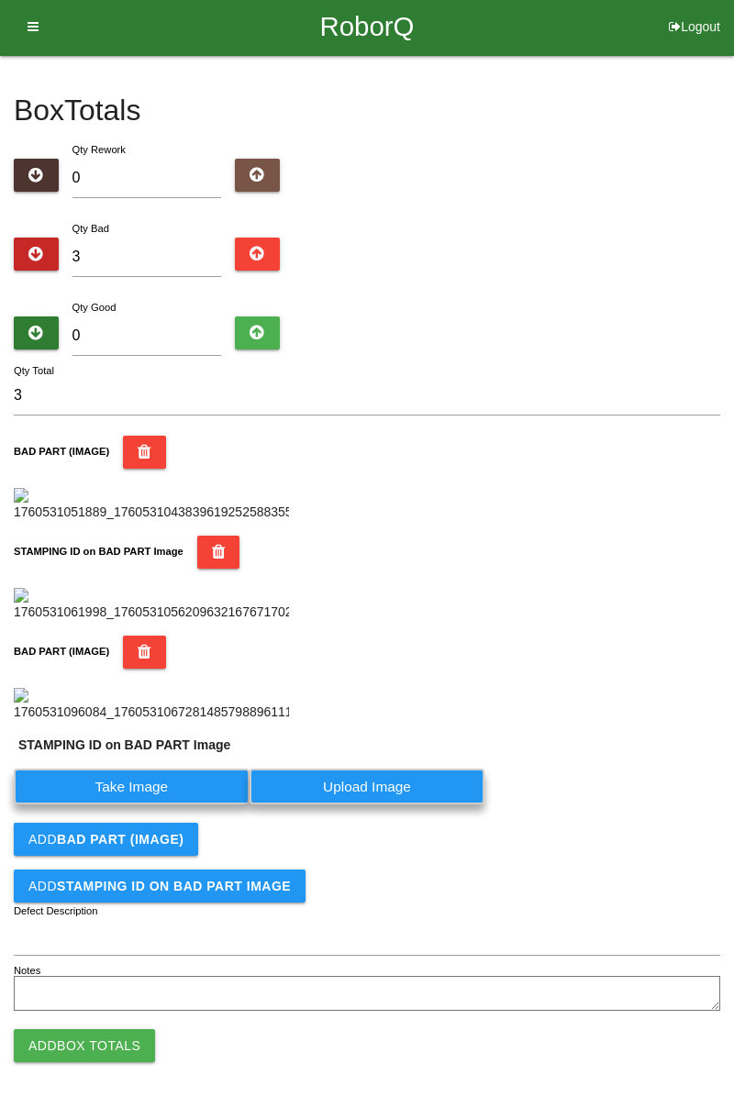
click at [174, 804] on label "Take Image" at bounding box center [132, 787] width 236 height 36
click at [0, 0] on PART "Take Image" at bounding box center [0, 0] width 0 height 0
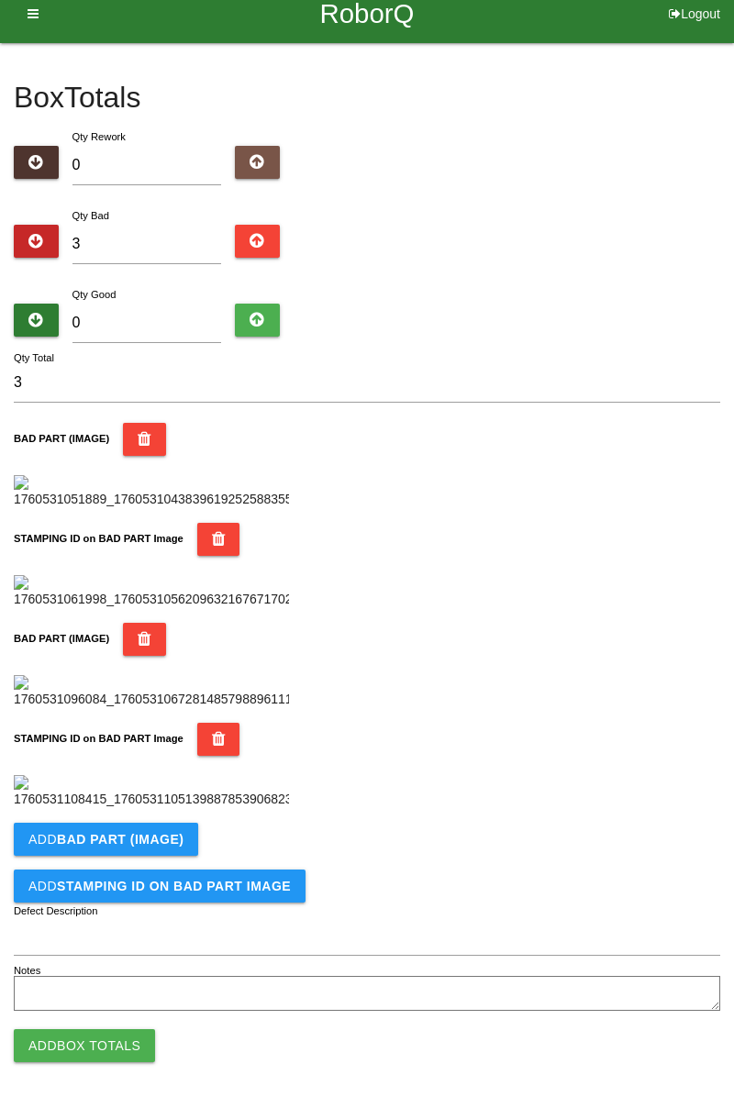
scroll to position [1005, 0]
click at [164, 828] on button "Add BAD PART (IMAGE)" at bounding box center [106, 839] width 184 height 33
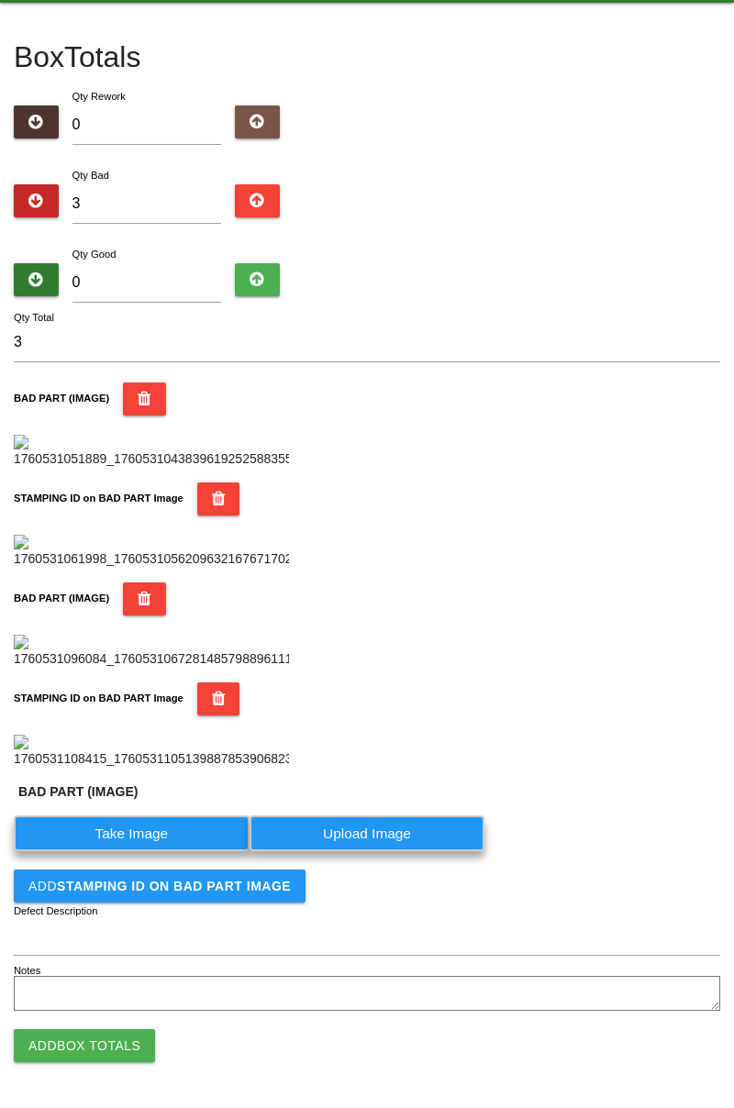
click at [149, 851] on label "Take Image" at bounding box center [132, 833] width 236 height 36
click at [0, 0] on \(IMAGE\) "Take Image" at bounding box center [0, 0] width 0 height 0
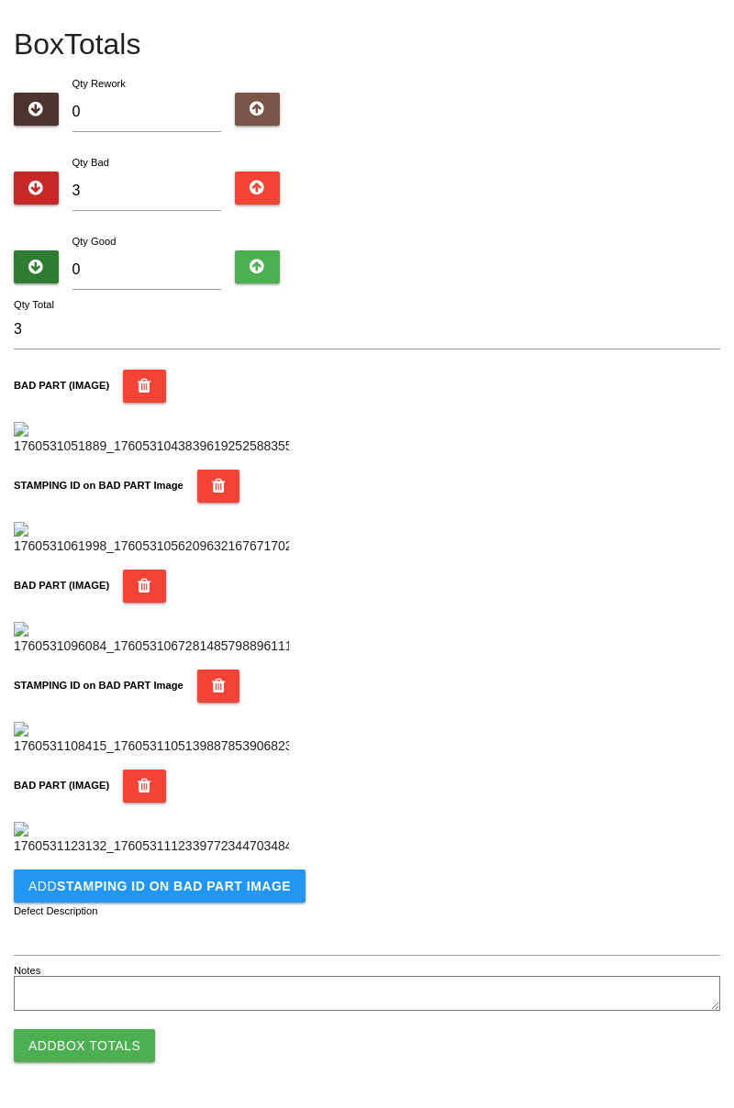
scroll to position [1306, 0]
click at [158, 899] on button "Add STAMPING ID on BAD PART Image" at bounding box center [160, 885] width 292 height 33
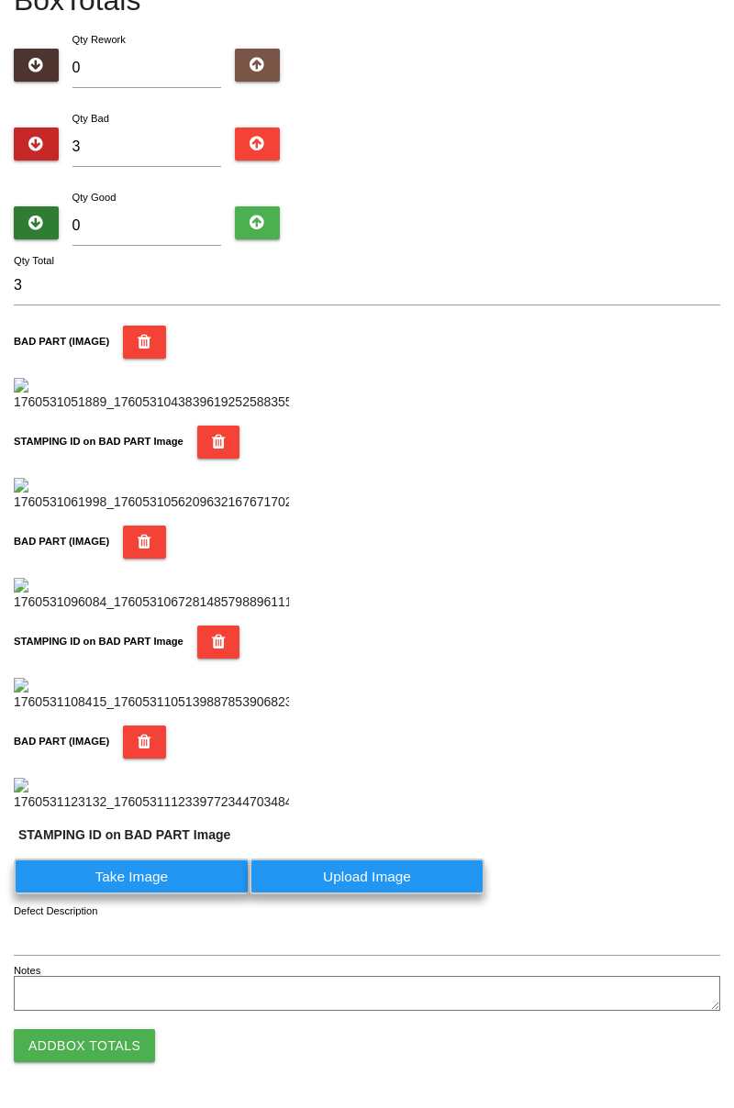
click at [140, 894] on label "Take Image" at bounding box center [132, 876] width 236 height 36
click at [0, 0] on PART "Take Image" at bounding box center [0, 0] width 0 height 0
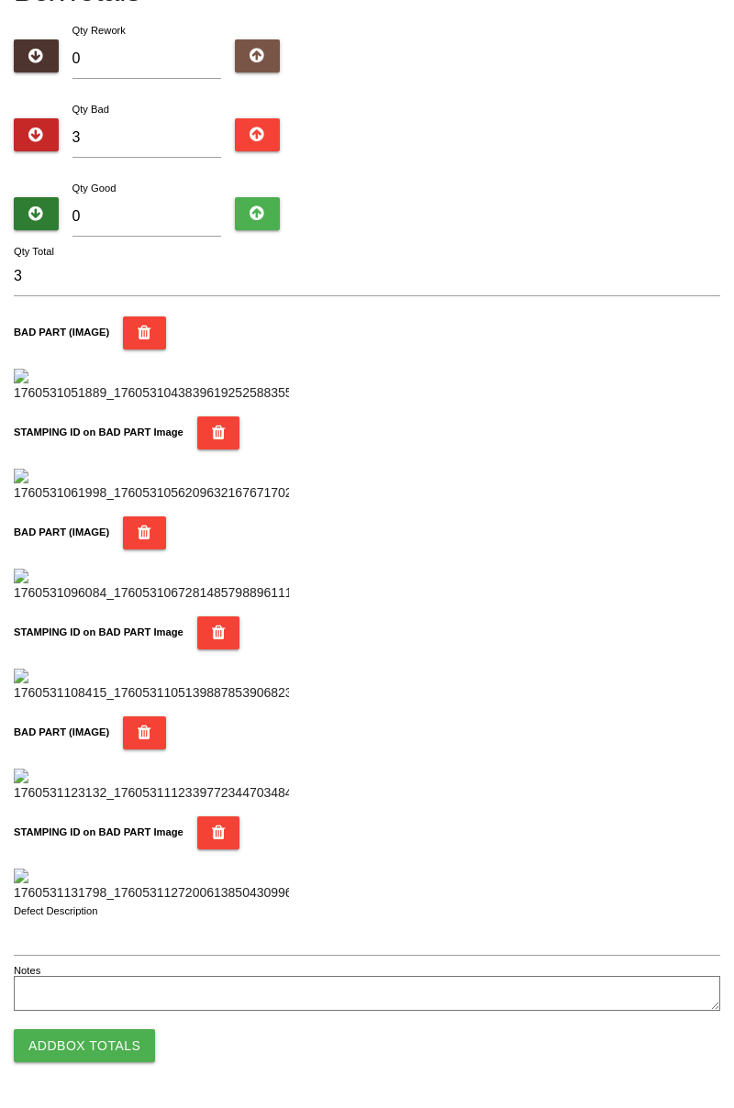
scroll to position [0, 0]
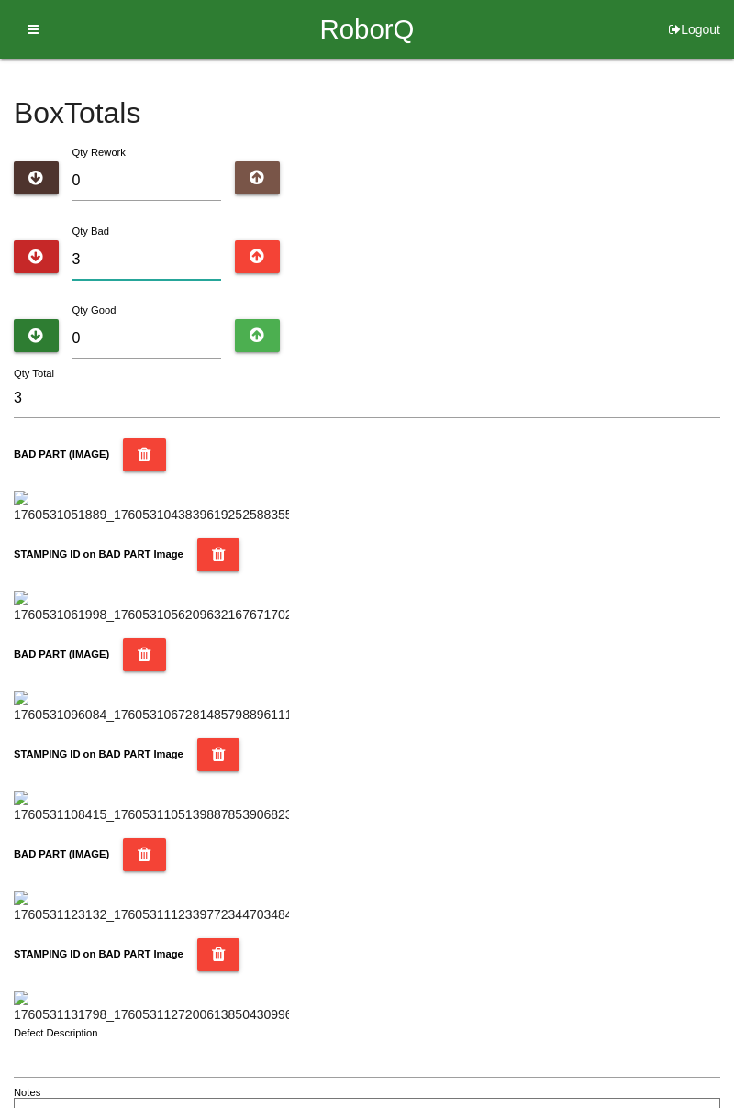
click at [172, 242] on input "3" at bounding box center [146, 259] width 149 height 39
click at [163, 252] on input "3" at bounding box center [146, 259] width 149 height 39
type input "0"
type input "8"
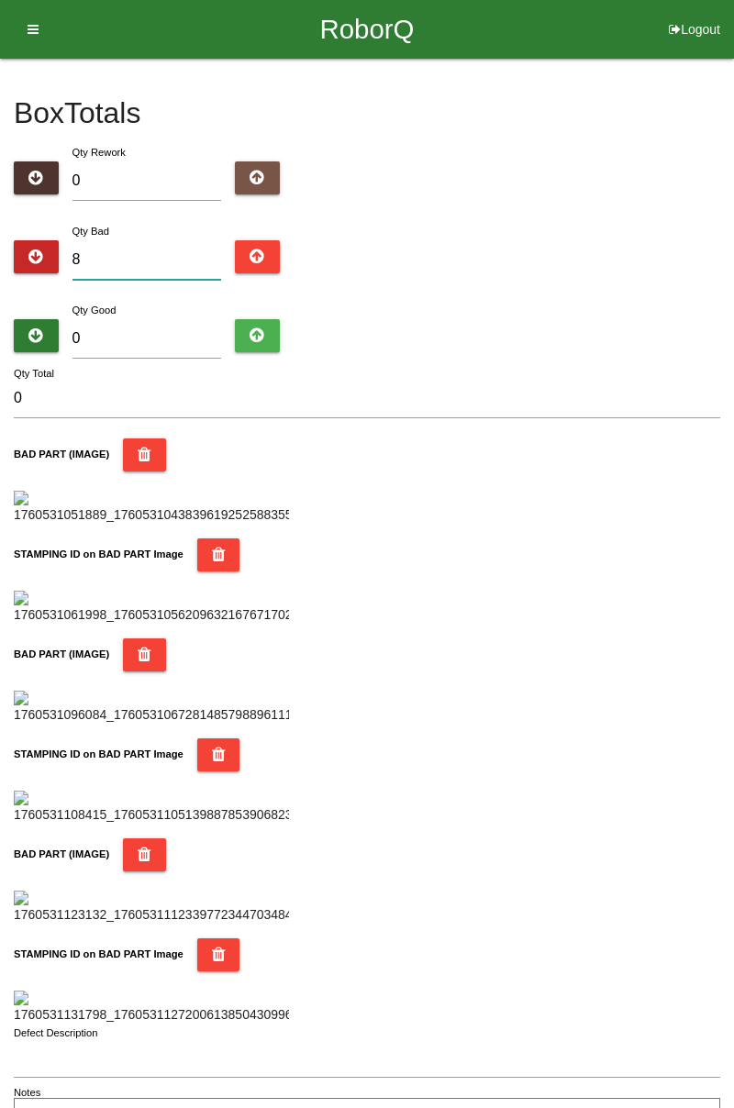
type input "8"
type input "0"
type input "1"
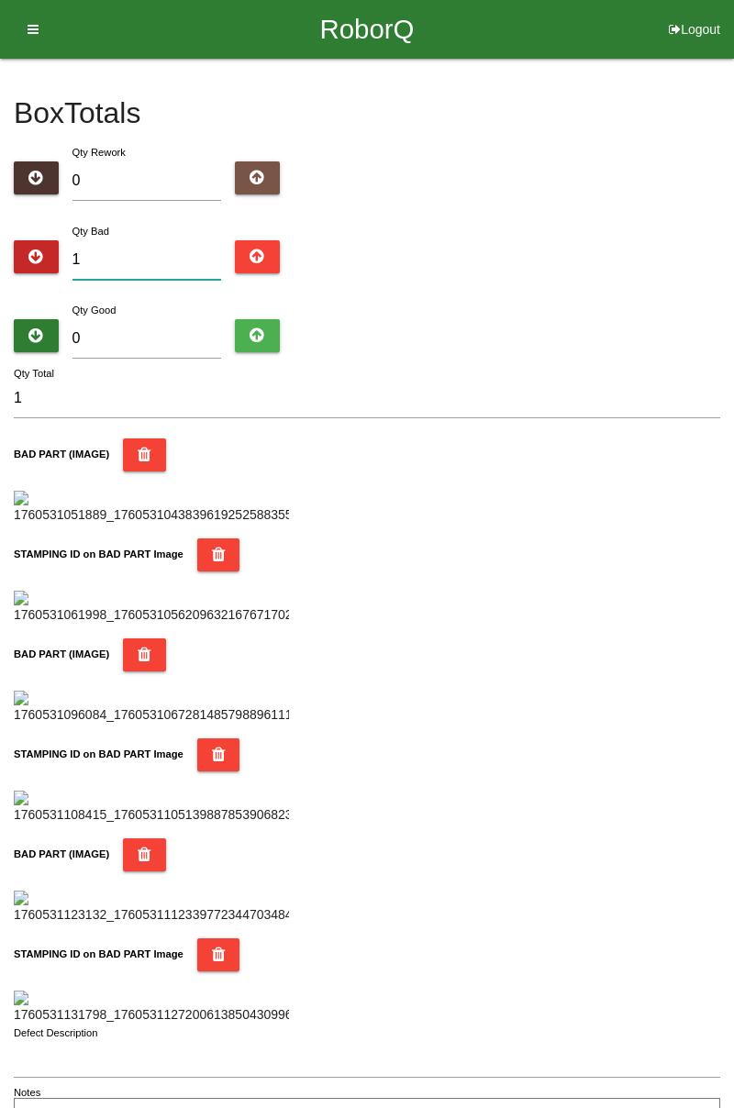
type input "11"
click at [169, 334] on input "0" at bounding box center [146, 338] width 149 height 39
type input "7"
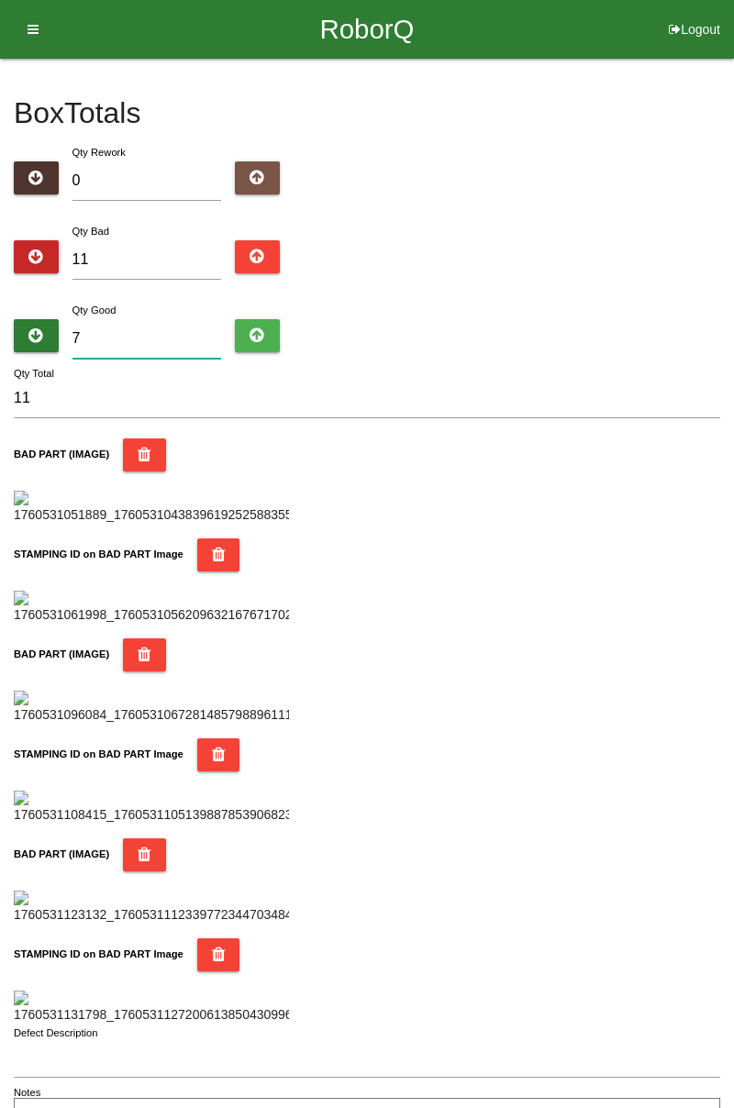
type input "18"
type input "73"
type input "84"
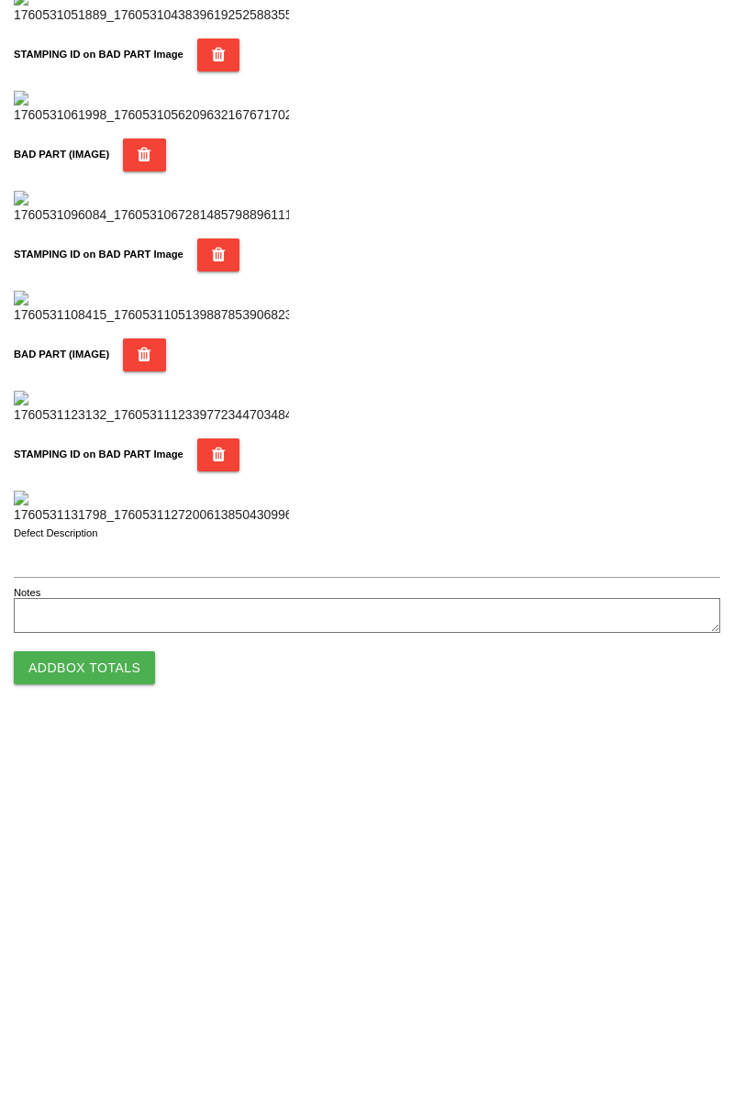
type input "73"
click at [116, 1048] on button "Add Box Totals" at bounding box center [84, 1045] width 141 height 33
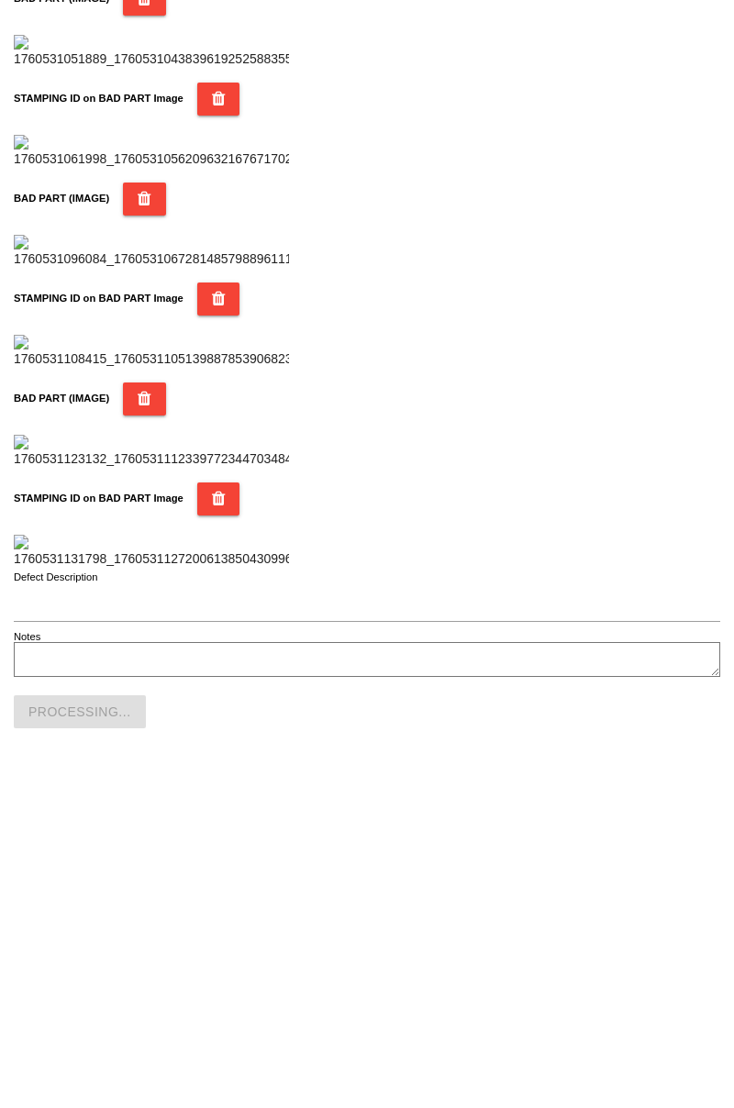
scroll to position [1607, 0]
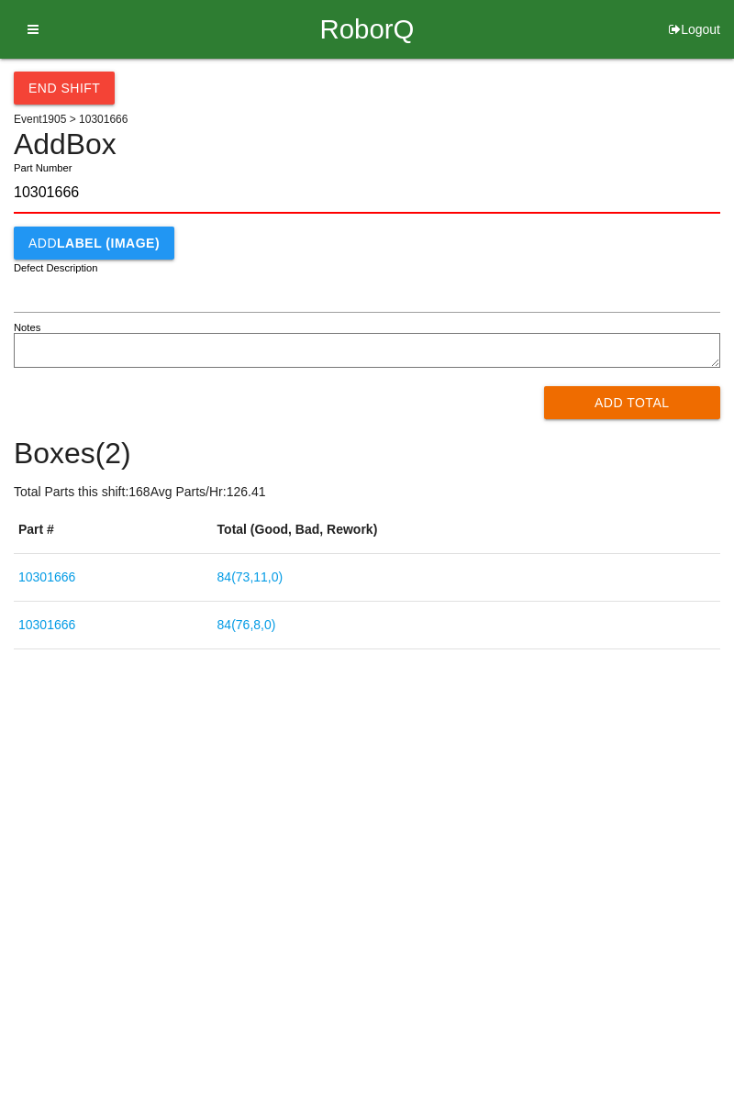
type input "10301666"
click at [638, 402] on button "Add Total" at bounding box center [632, 402] width 177 height 33
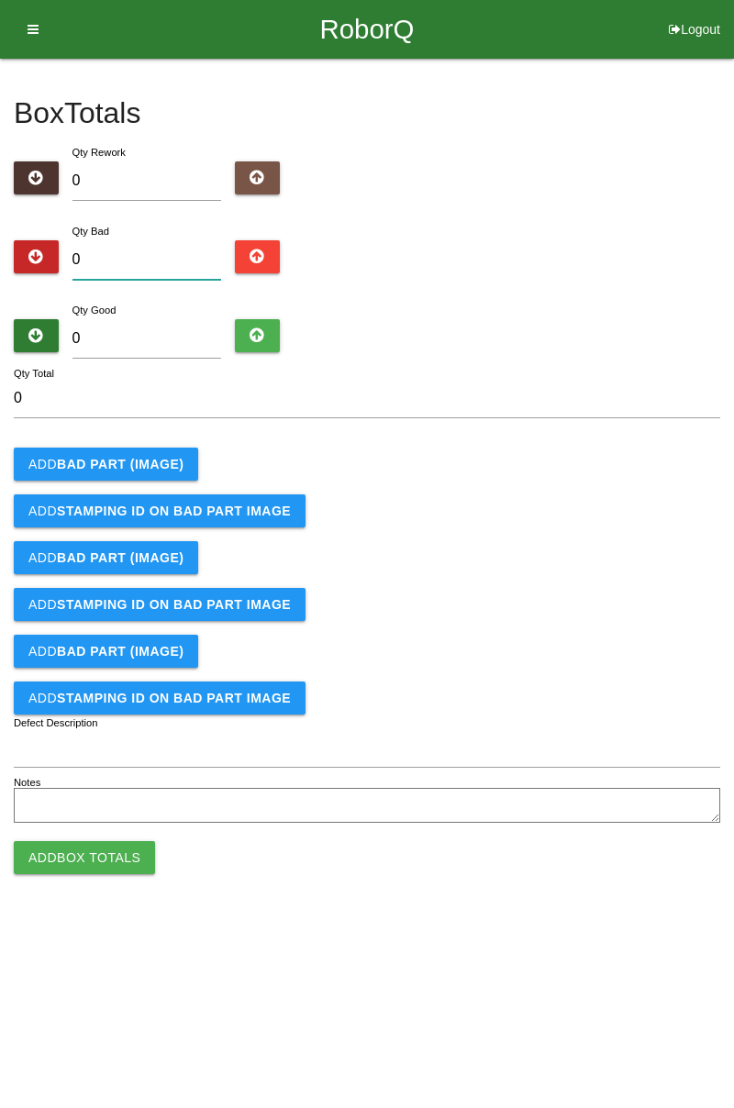
click at [163, 259] on input "0" at bounding box center [146, 259] width 149 height 39
type input "3"
click at [147, 457] on b "BAD PART (IMAGE)" at bounding box center [120, 464] width 127 height 15
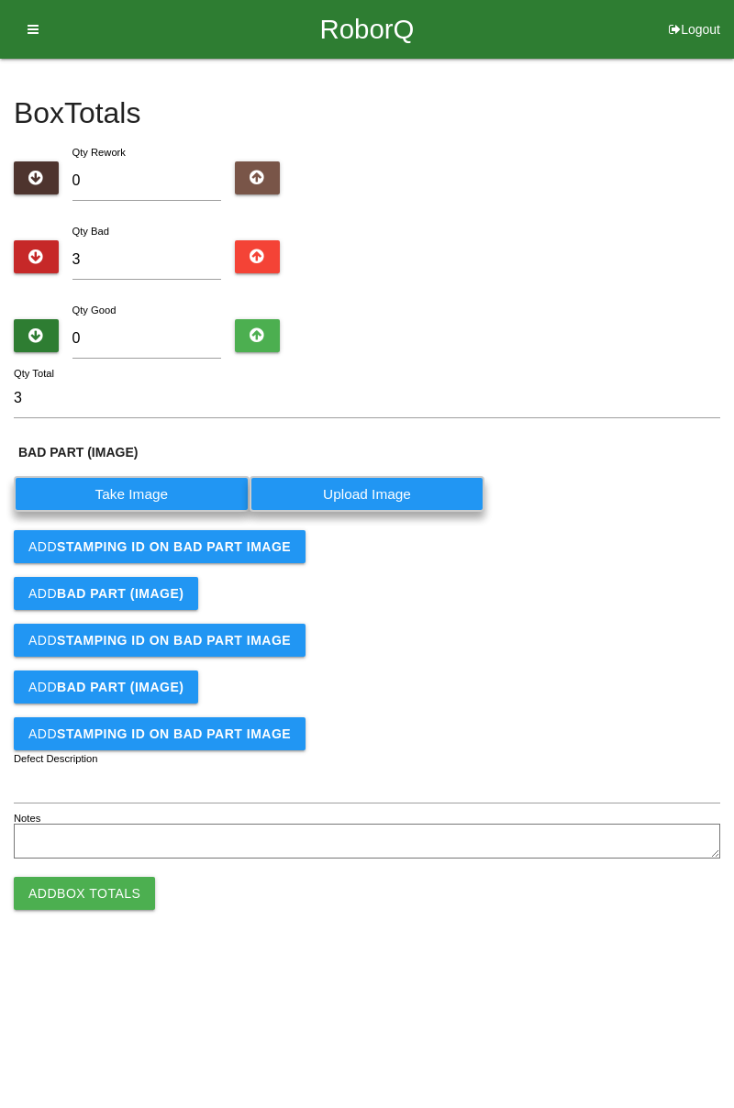
click at [161, 495] on label "Take Image" at bounding box center [132, 494] width 236 height 36
click at [0, 0] on \(IMAGE\) "Take Image" at bounding box center [0, 0] width 0 height 0
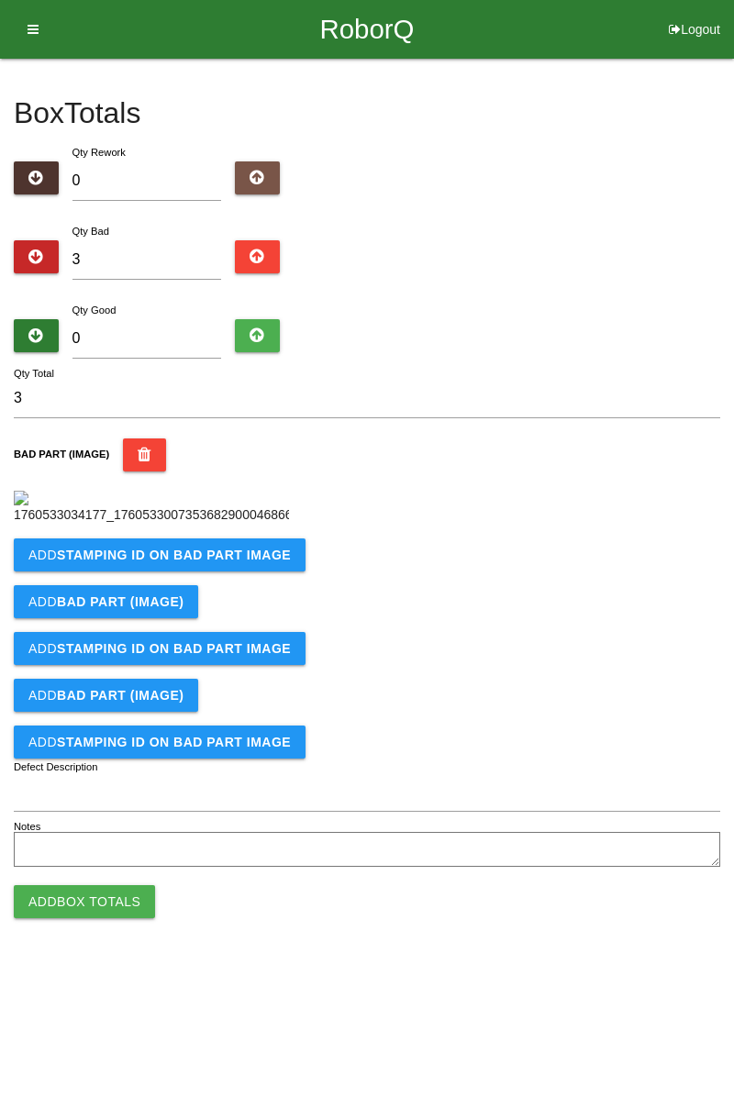
click at [264, 562] on b "STAMPING ID on BAD PART Image" at bounding box center [174, 555] width 234 height 15
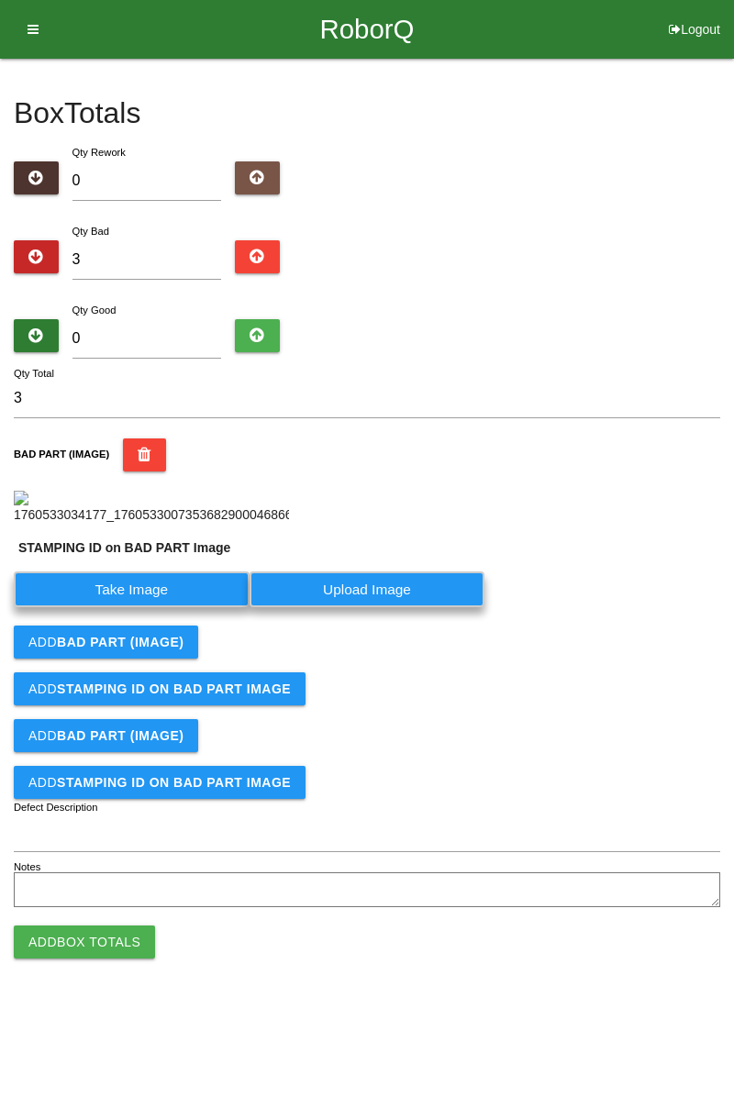
click at [174, 607] on label "Take Image" at bounding box center [132, 589] width 236 height 36
click at [0, 0] on PART "Take Image" at bounding box center [0, 0] width 0 height 0
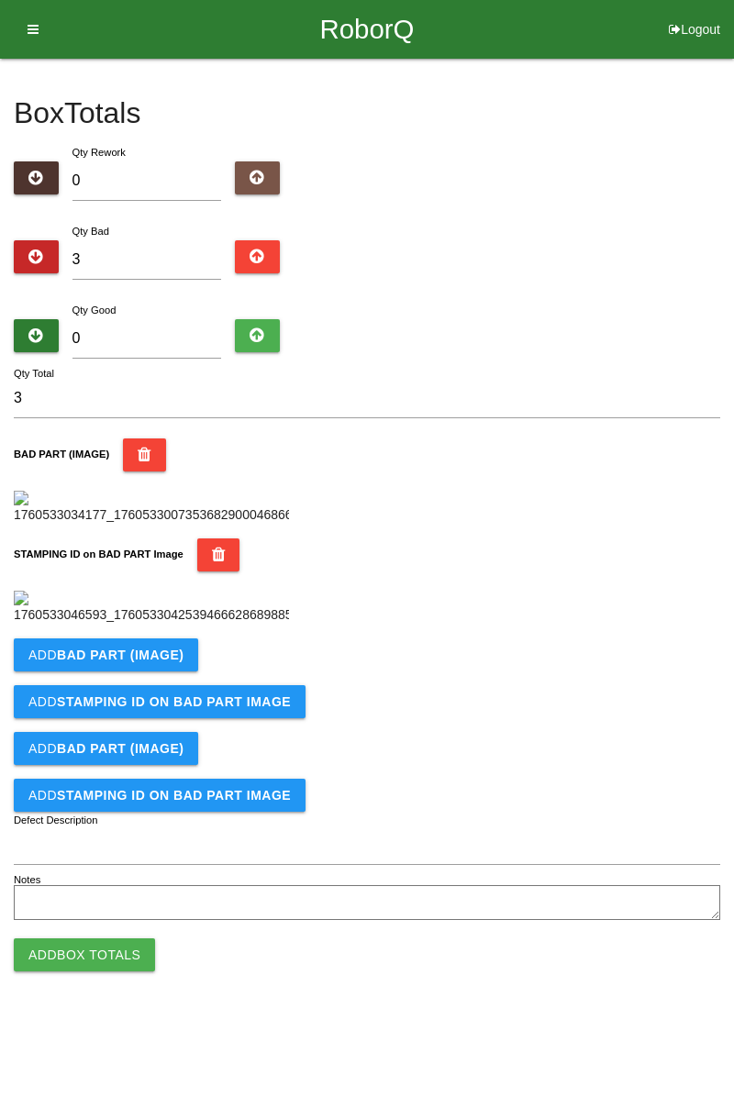
scroll to position [404, 0]
click at [163, 662] on b "BAD PART (IMAGE)" at bounding box center [120, 655] width 127 height 15
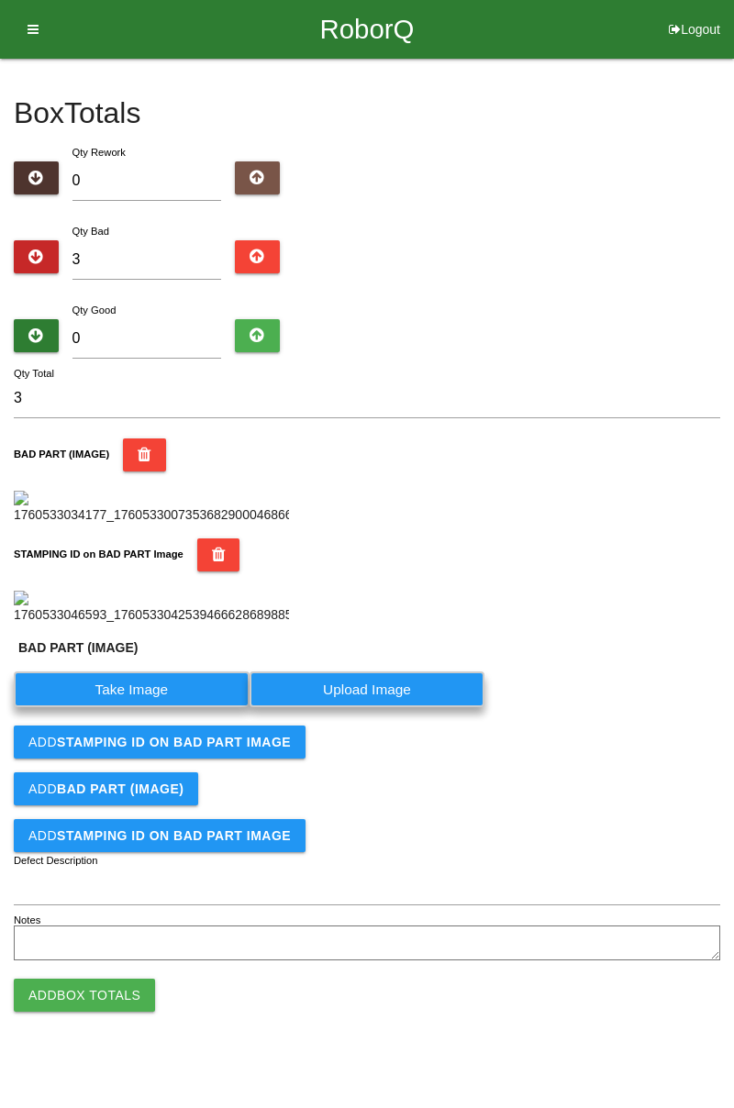
click at [147, 707] on label "Take Image" at bounding box center [132, 689] width 236 height 36
click at [0, 0] on \(IMAGE\) "Take Image" at bounding box center [0, 0] width 0 height 0
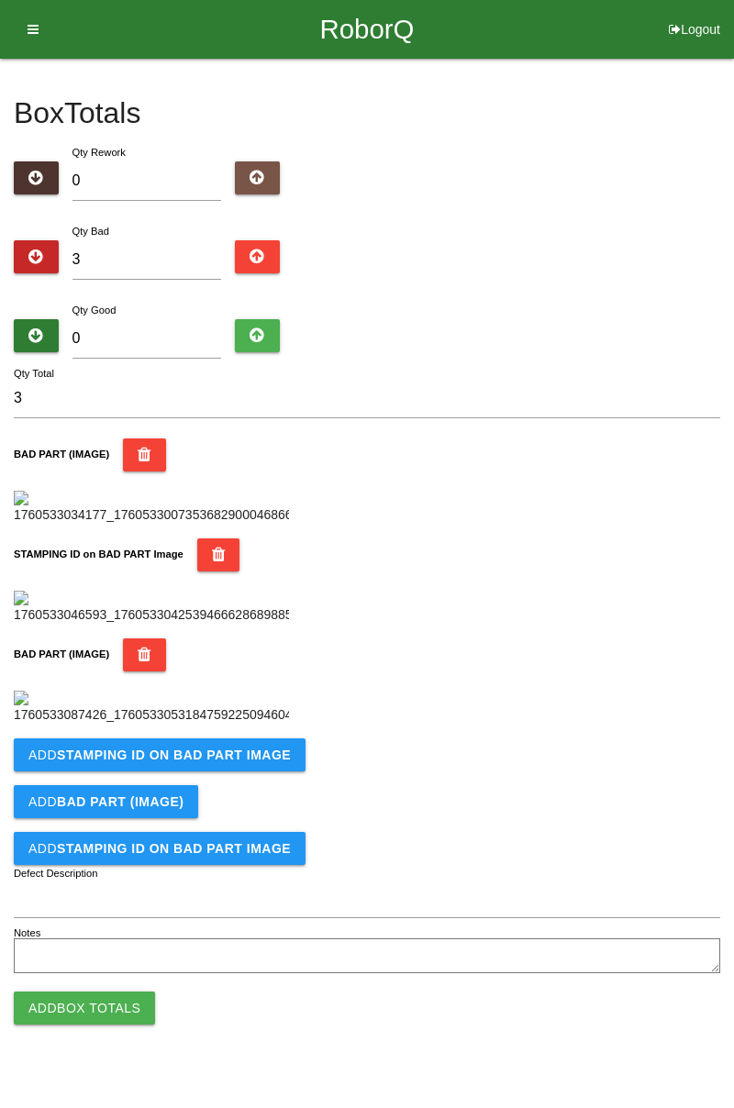
scroll to position [704, 0]
click at [263, 771] on button "Add STAMPING ID on BAD PART Image" at bounding box center [160, 754] width 292 height 33
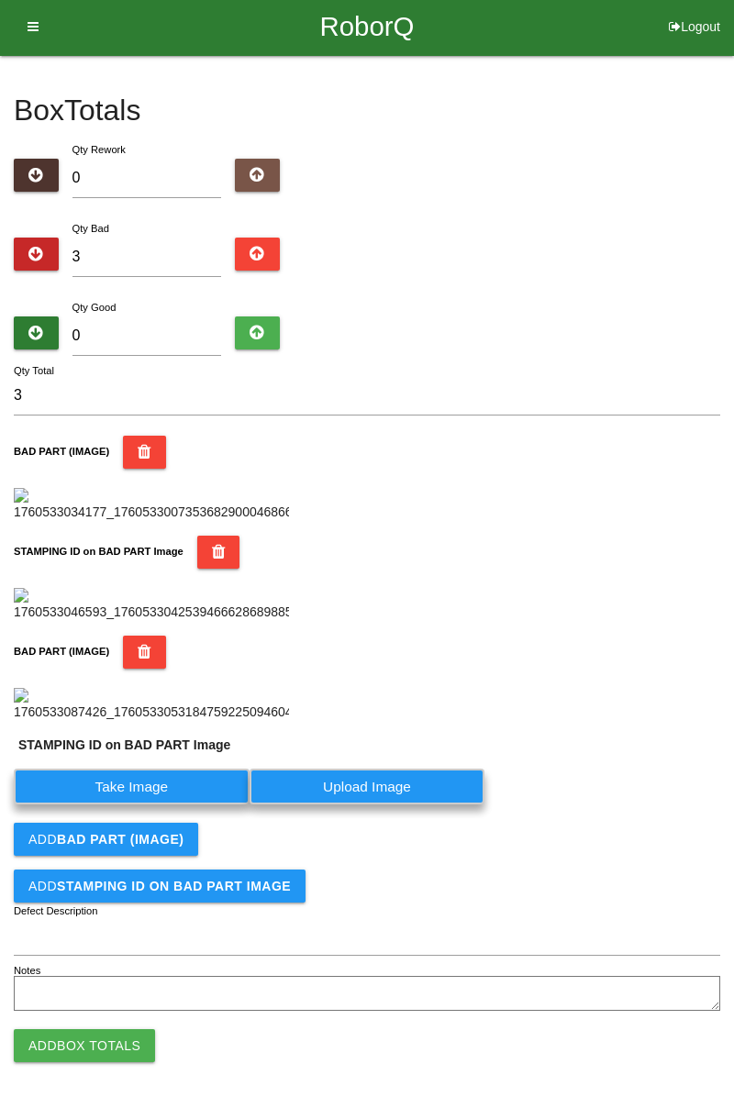
click at [158, 804] on label "Take Image" at bounding box center [132, 787] width 236 height 36
click at [0, 0] on PART "Take Image" at bounding box center [0, 0] width 0 height 0
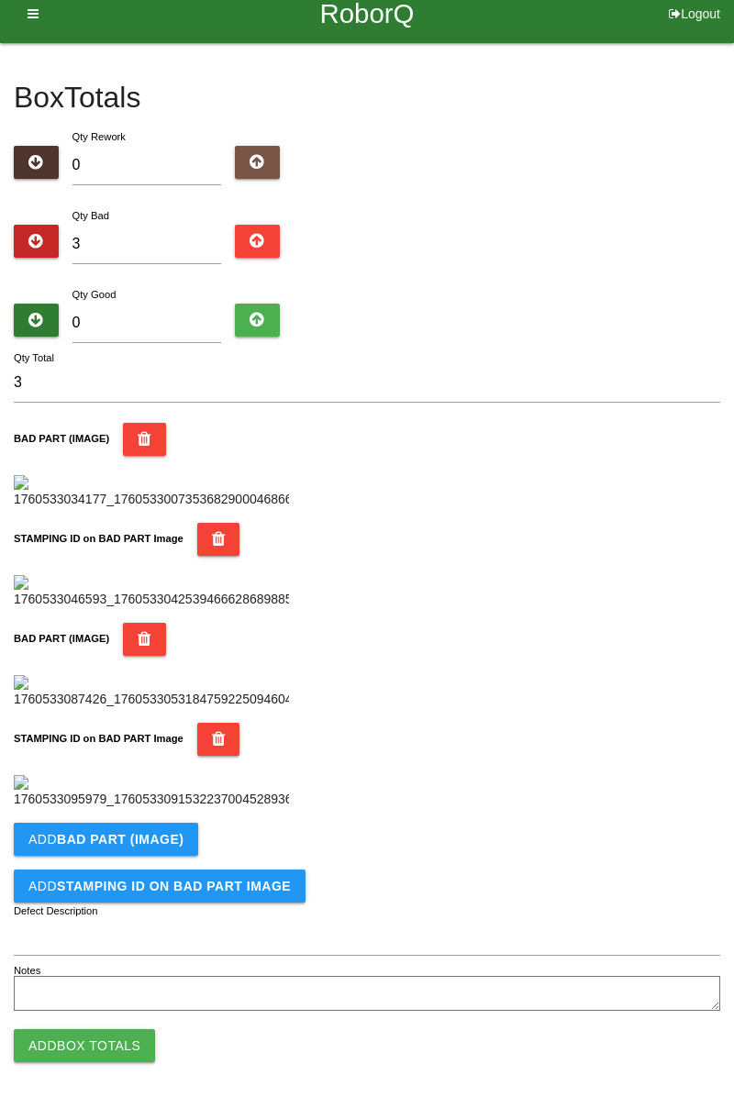
scroll to position [1005, 0]
click at [190, 848] on button "Add BAD PART (IMAGE)" at bounding box center [106, 839] width 184 height 33
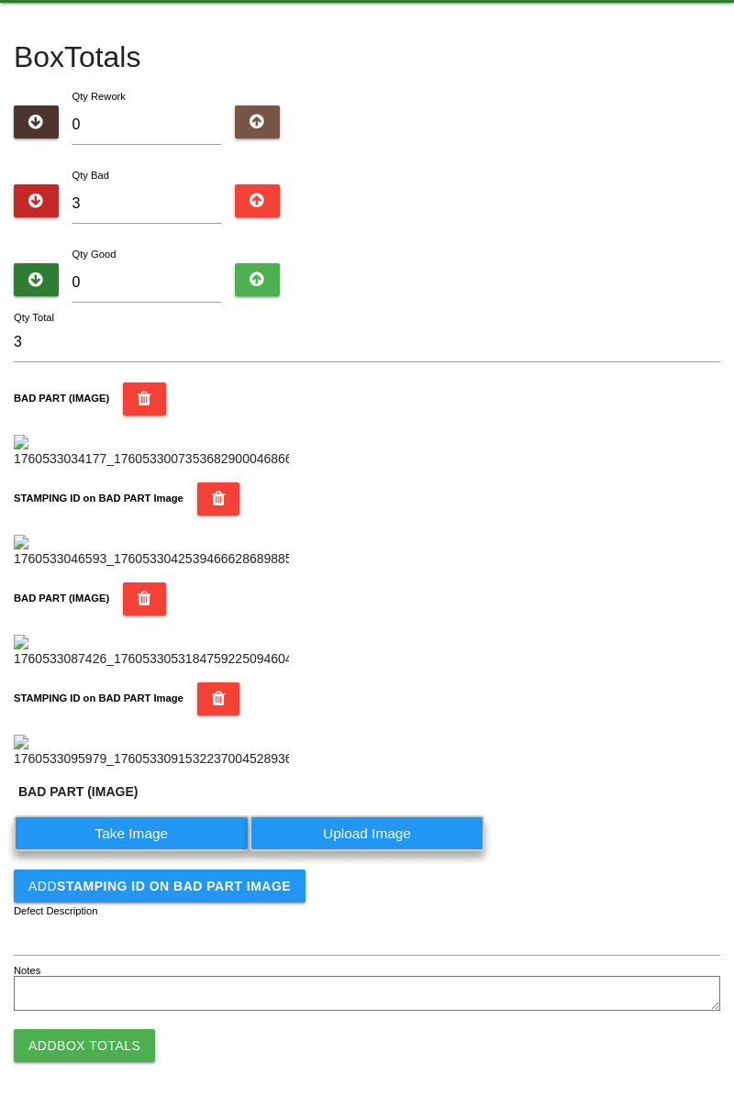
click at [169, 851] on label "Take Image" at bounding box center [132, 833] width 236 height 36
click at [0, 0] on \(IMAGE\) "Take Image" at bounding box center [0, 0] width 0 height 0
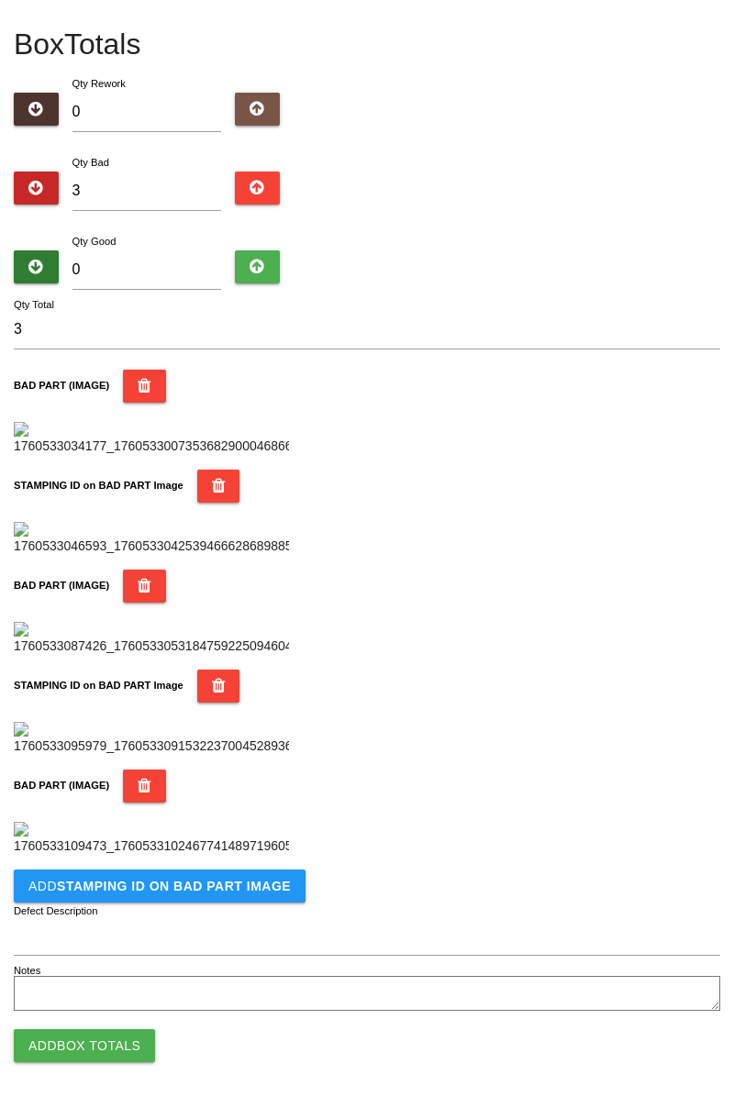
scroll to position [1306, 0]
click at [227, 894] on button "Add STAMPING ID on BAD PART Image" at bounding box center [160, 885] width 292 height 33
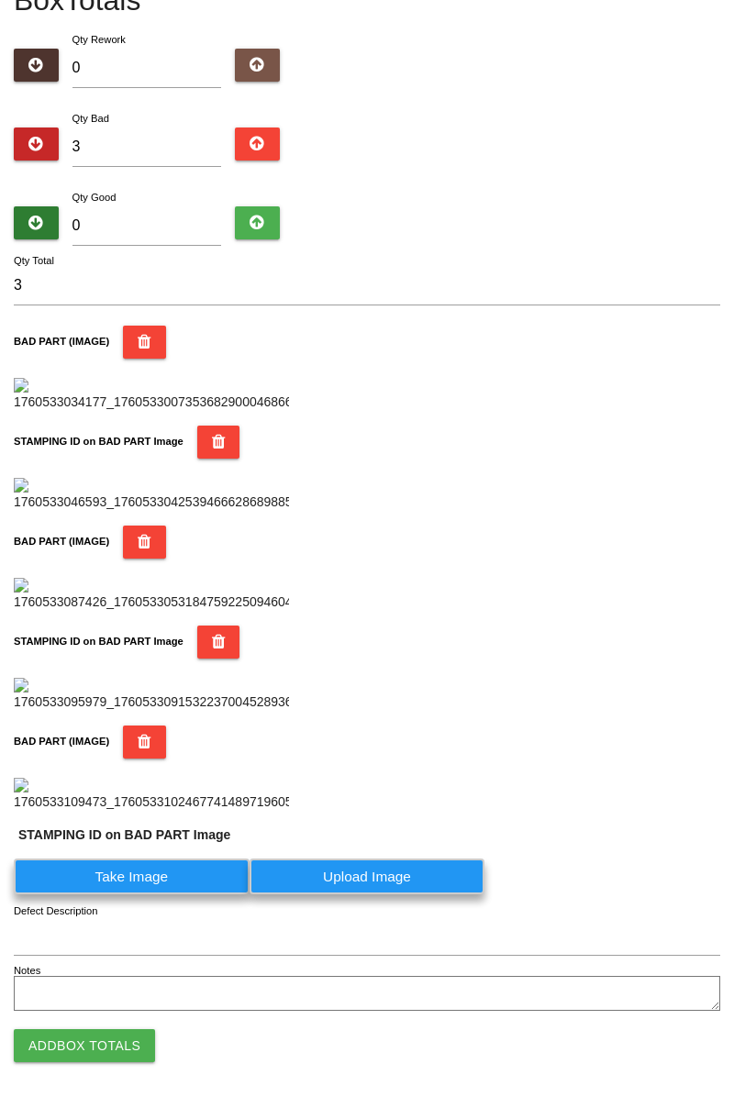
click at [193, 894] on label "Take Image" at bounding box center [132, 876] width 236 height 36
click at [0, 0] on PART "Take Image" at bounding box center [0, 0] width 0 height 0
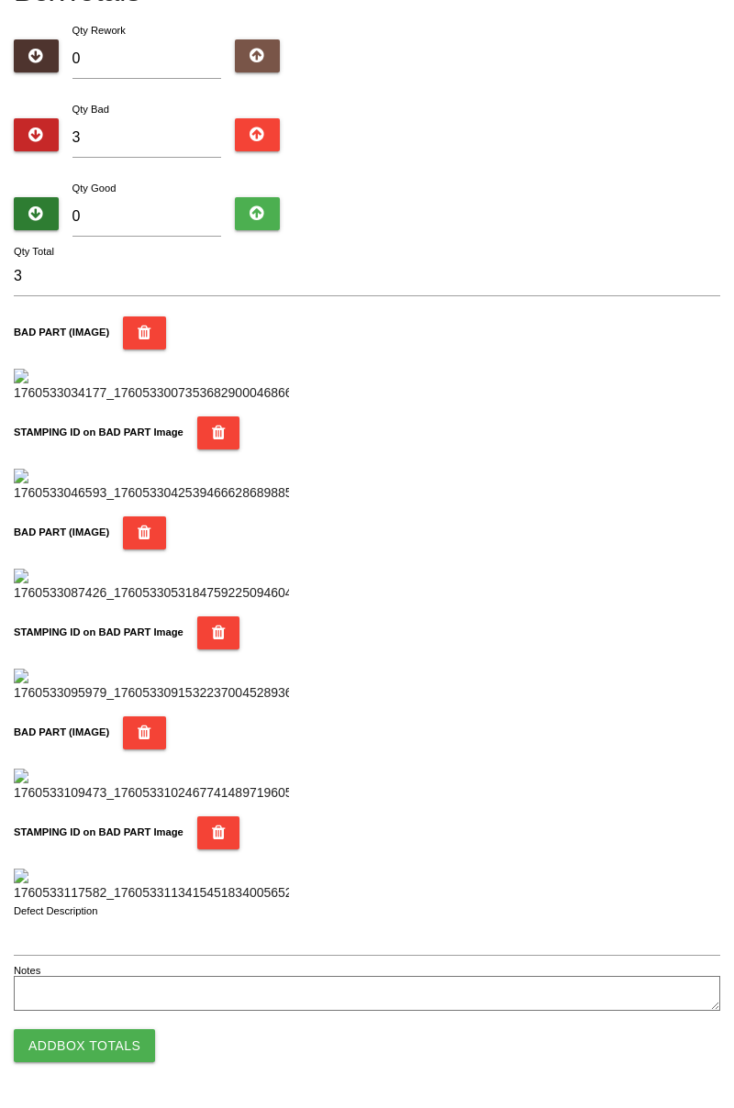
scroll to position [0, 0]
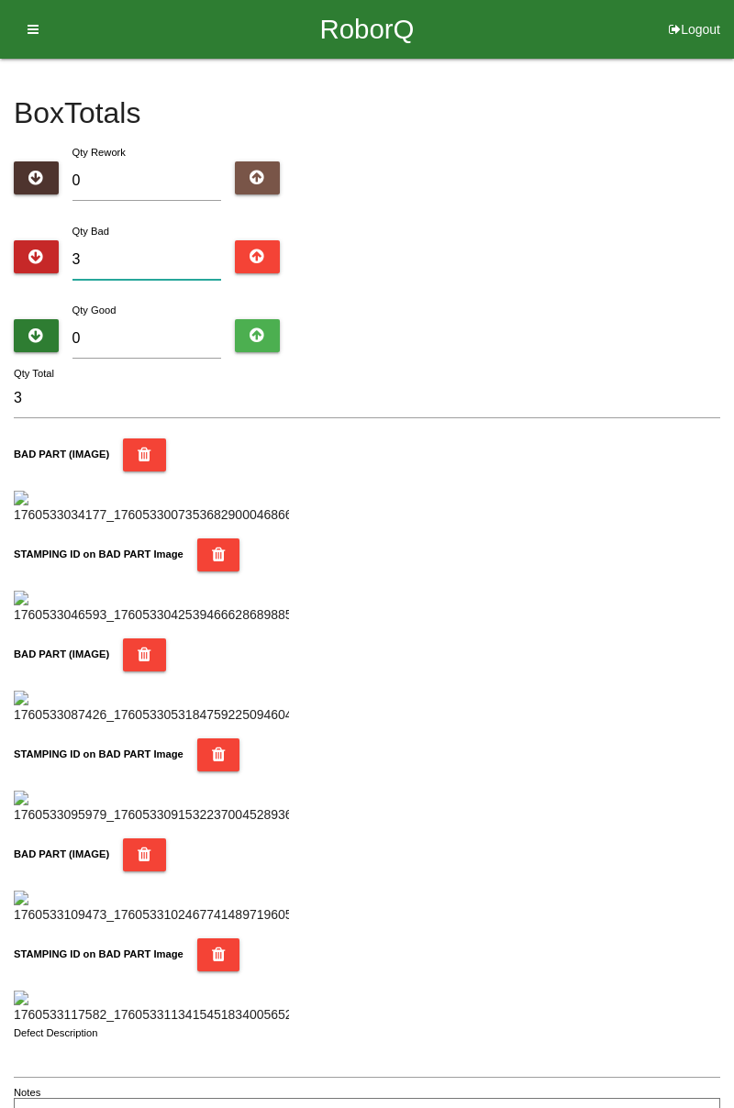
click at [164, 254] on input "3" at bounding box center [146, 259] width 149 height 39
type input "0"
type input "8"
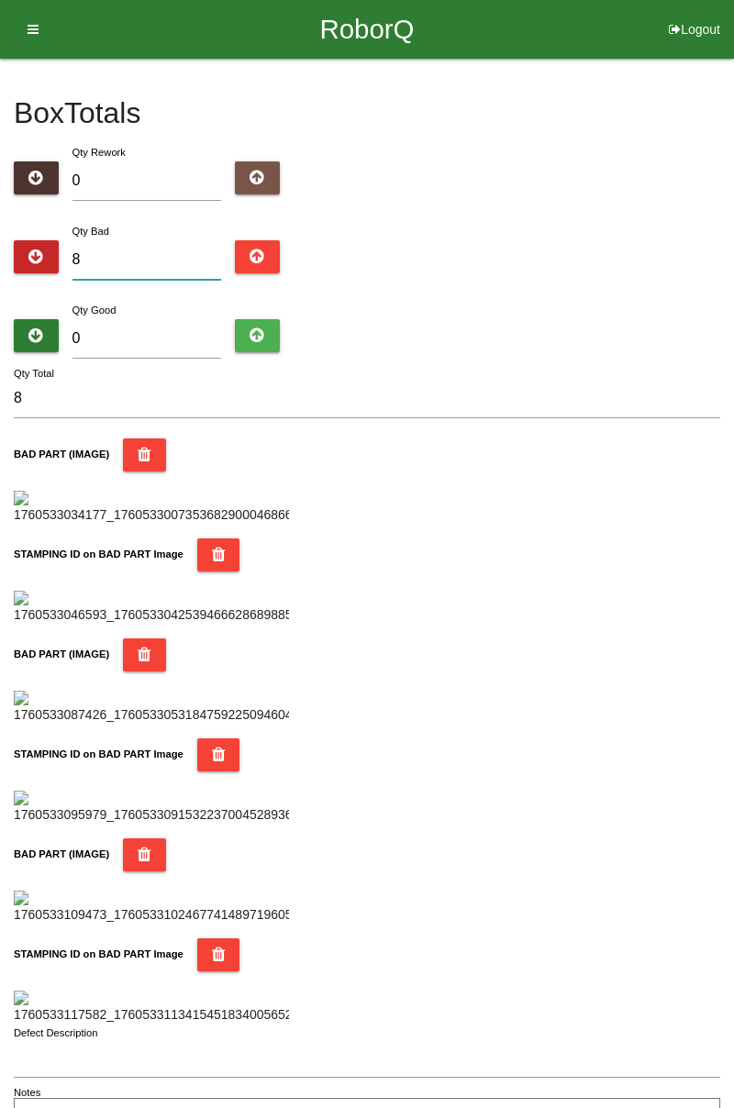
type input "0"
type input "1"
type input "12"
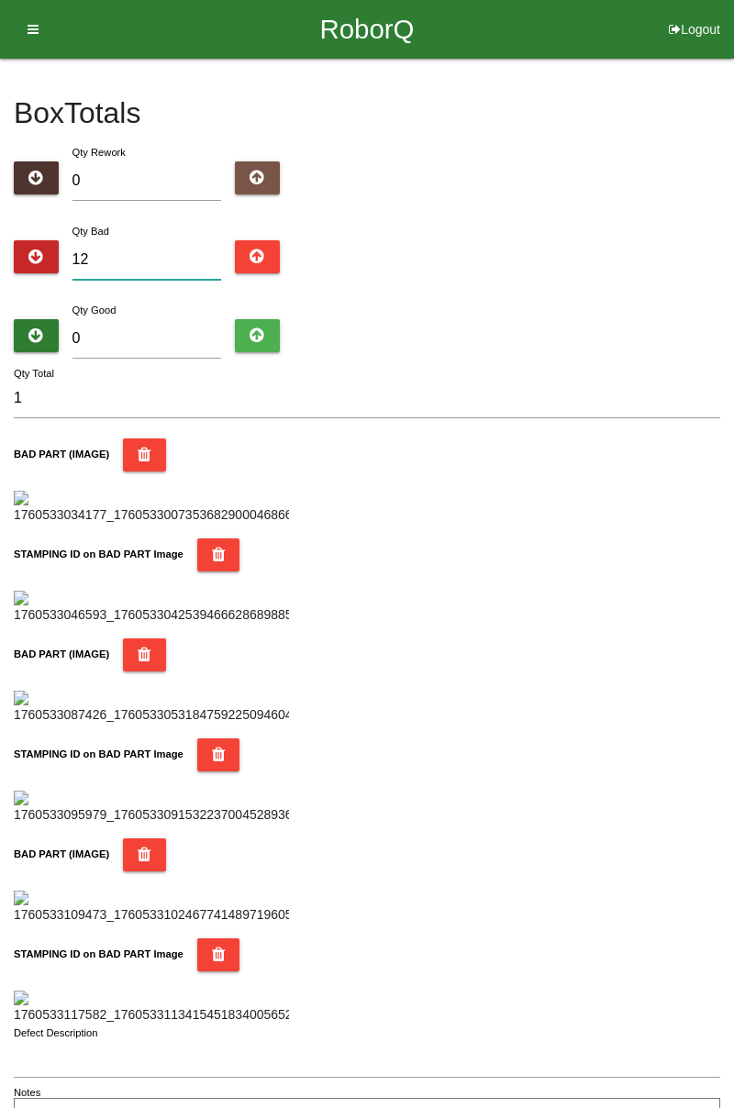
type input "12"
